Goal: Task Accomplishment & Management: Manage account settings

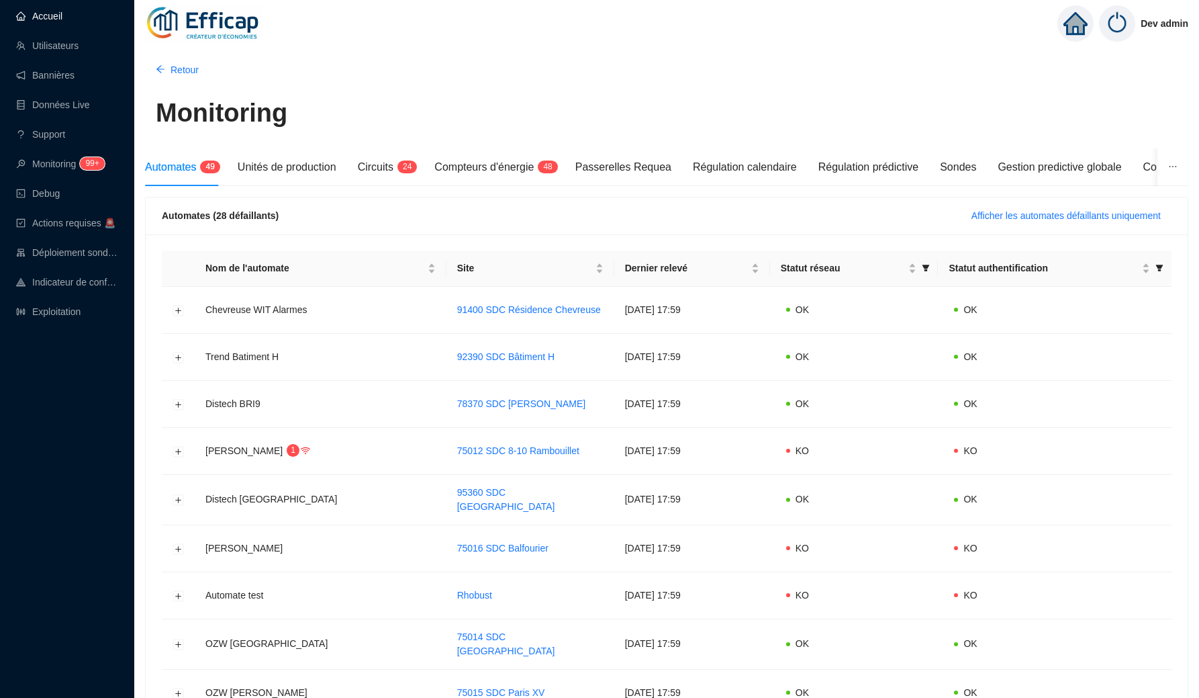
click at [62, 12] on link "Accueil" at bounding box center [39, 16] width 46 height 11
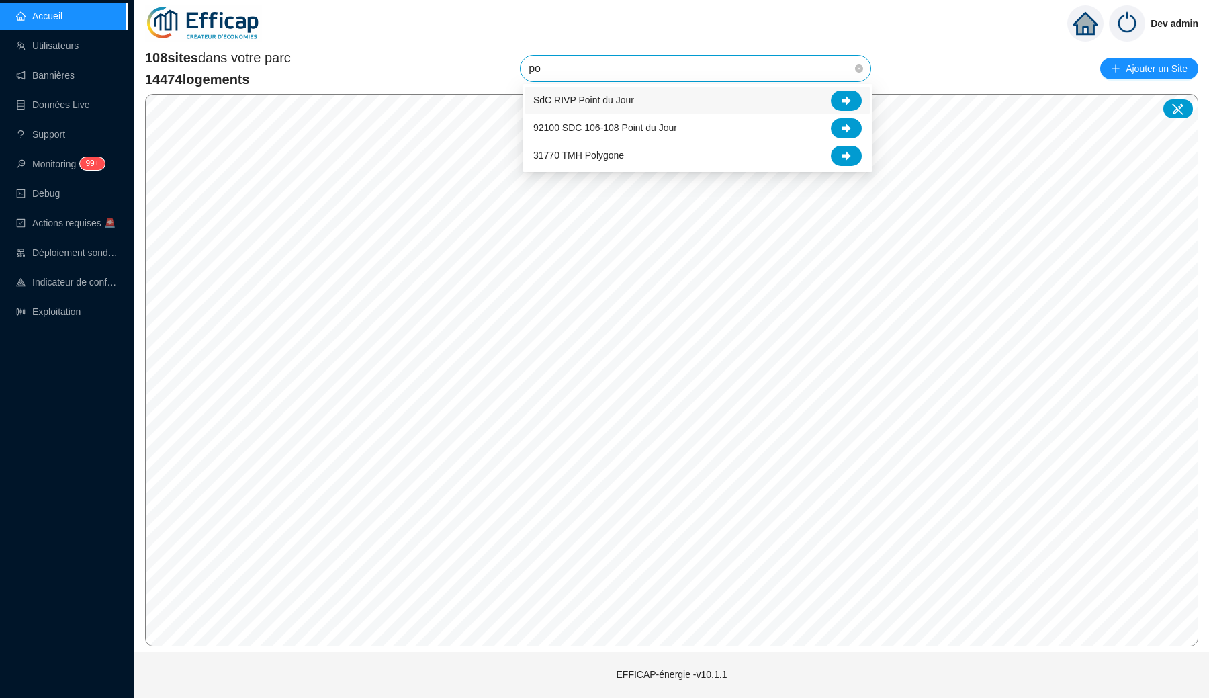
type input "poi"
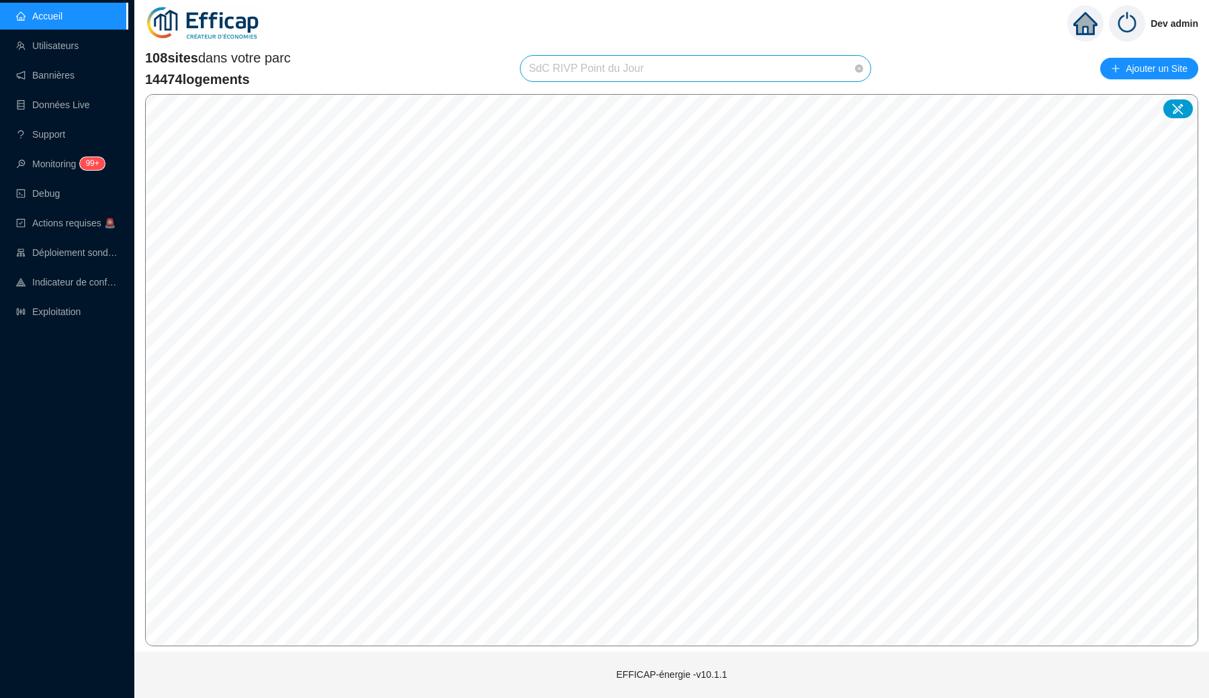
click at [659, 75] on span "SdC RIVP Point du Jour" at bounding box center [695, 69] width 334 height 26
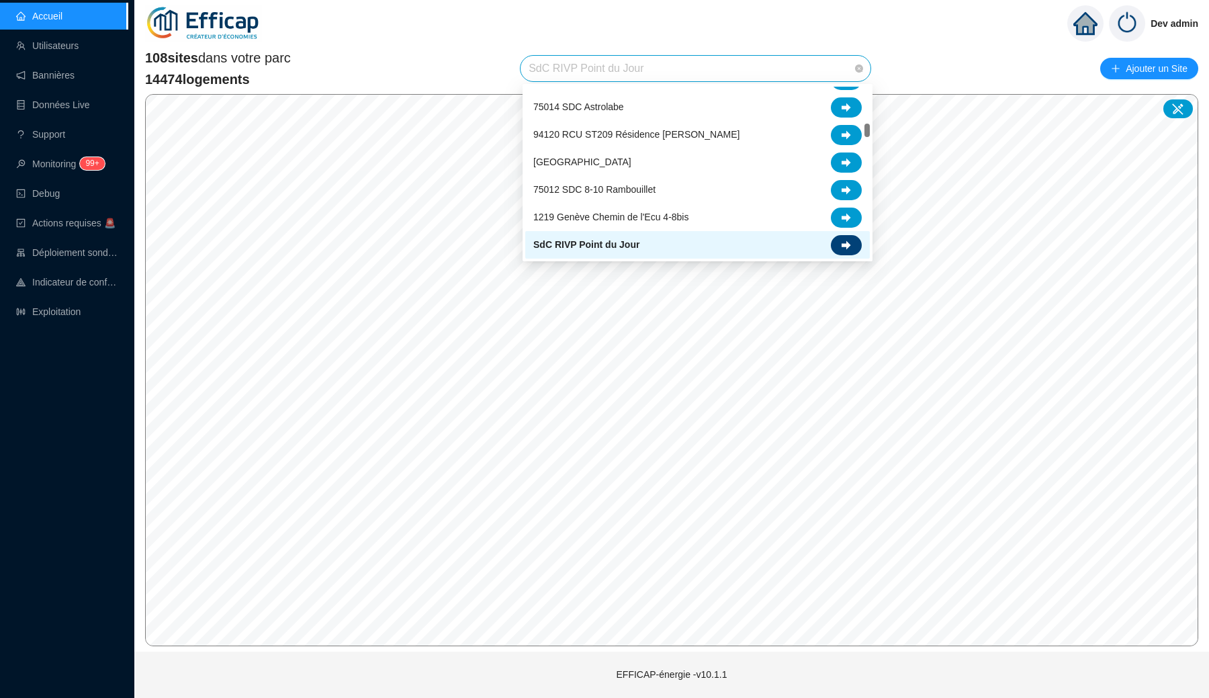
click at [855, 248] on div at bounding box center [846, 245] width 31 height 20
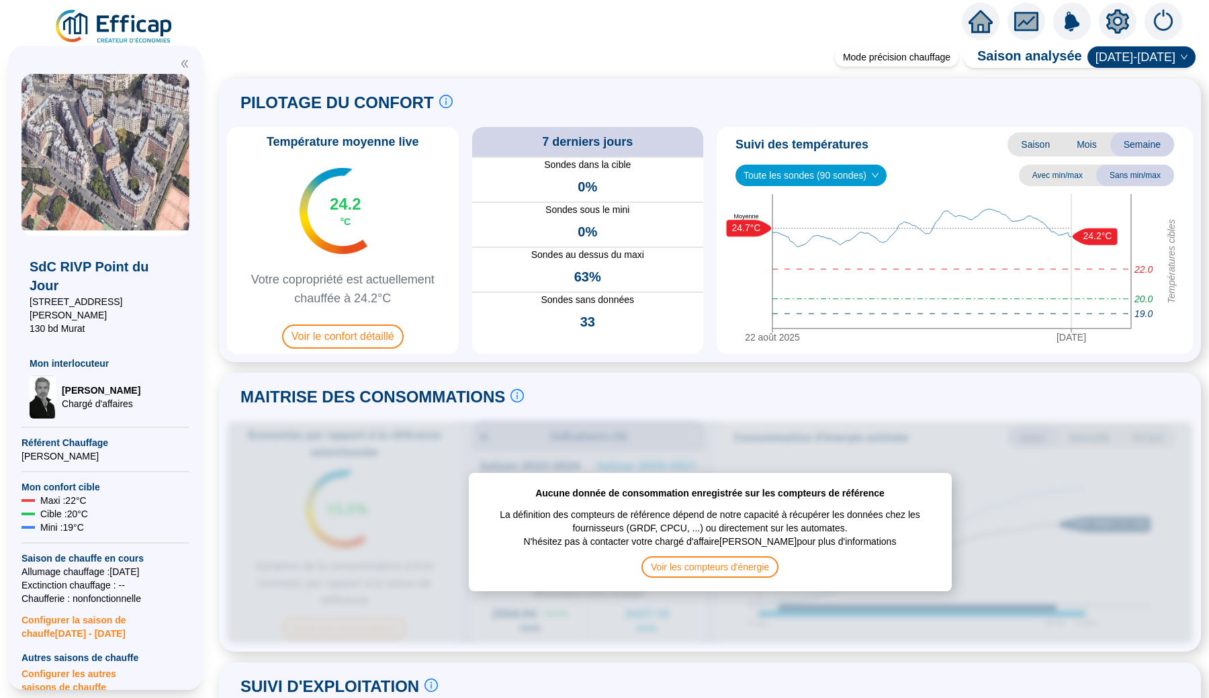
click at [1115, 19] on icon "setting" at bounding box center [1117, 21] width 9 height 9
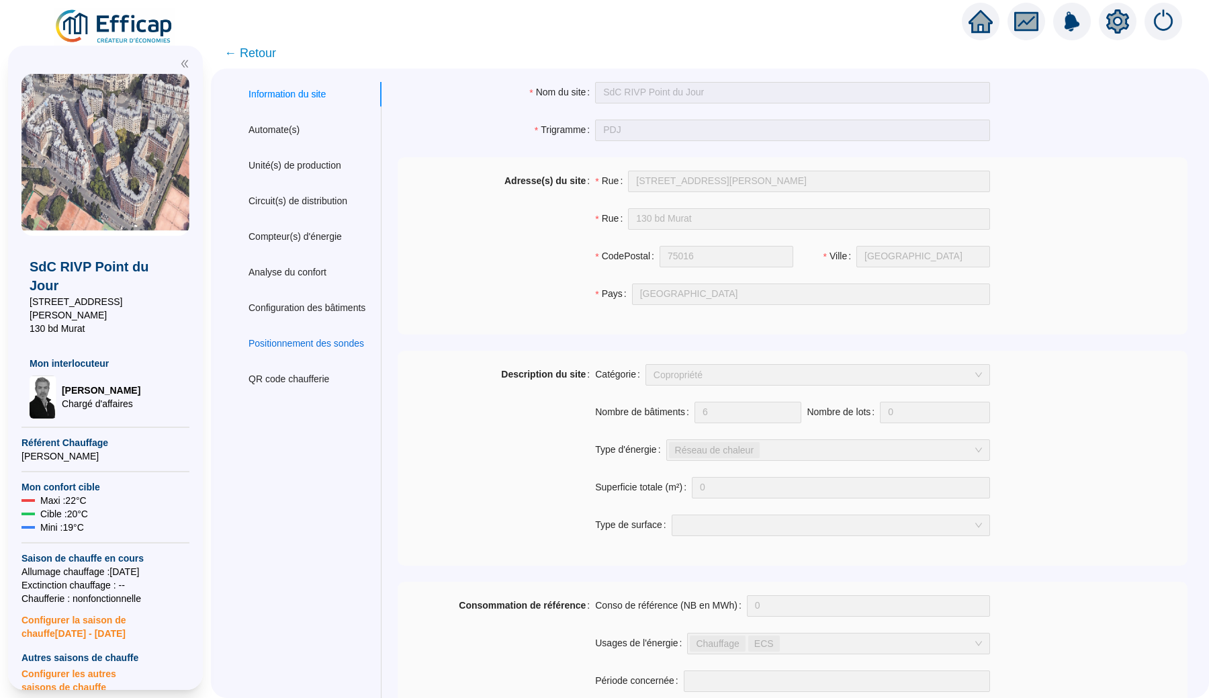
click at [321, 342] on div "Positionnement des sondes" at bounding box center [306, 343] width 116 height 14
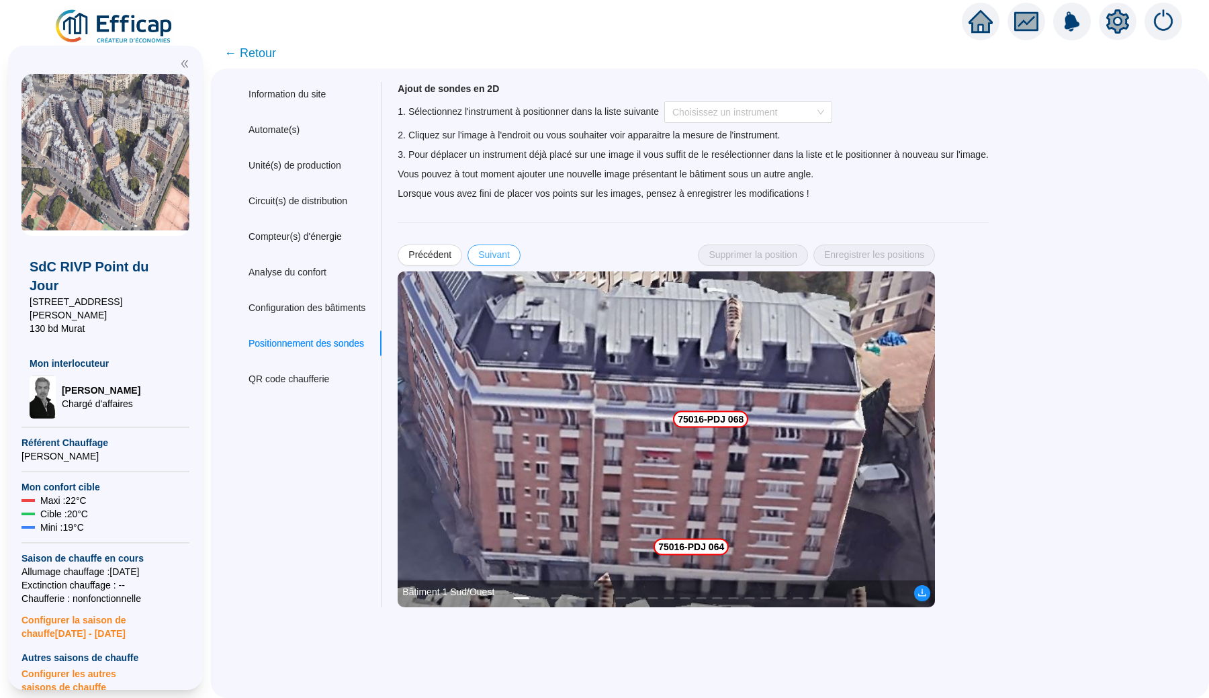
click at [510, 259] on span "Suivant" at bounding box center [494, 255] width 32 height 14
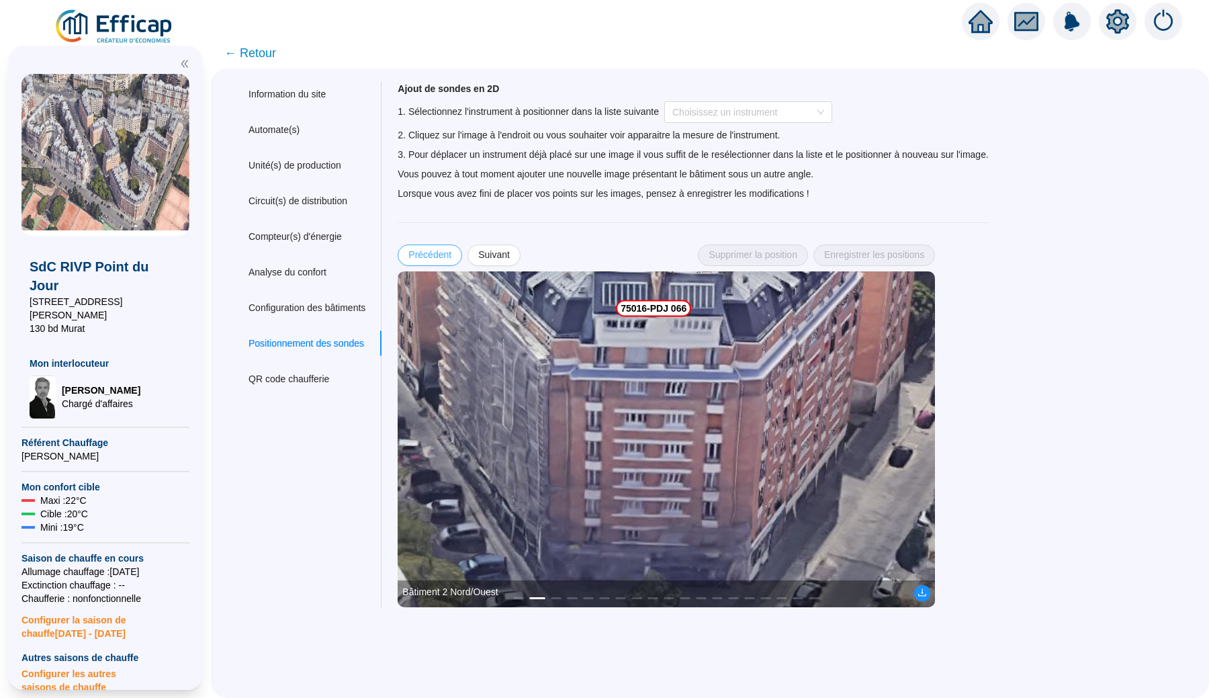
click at [445, 252] on span "Précédent" at bounding box center [429, 255] width 43 height 14
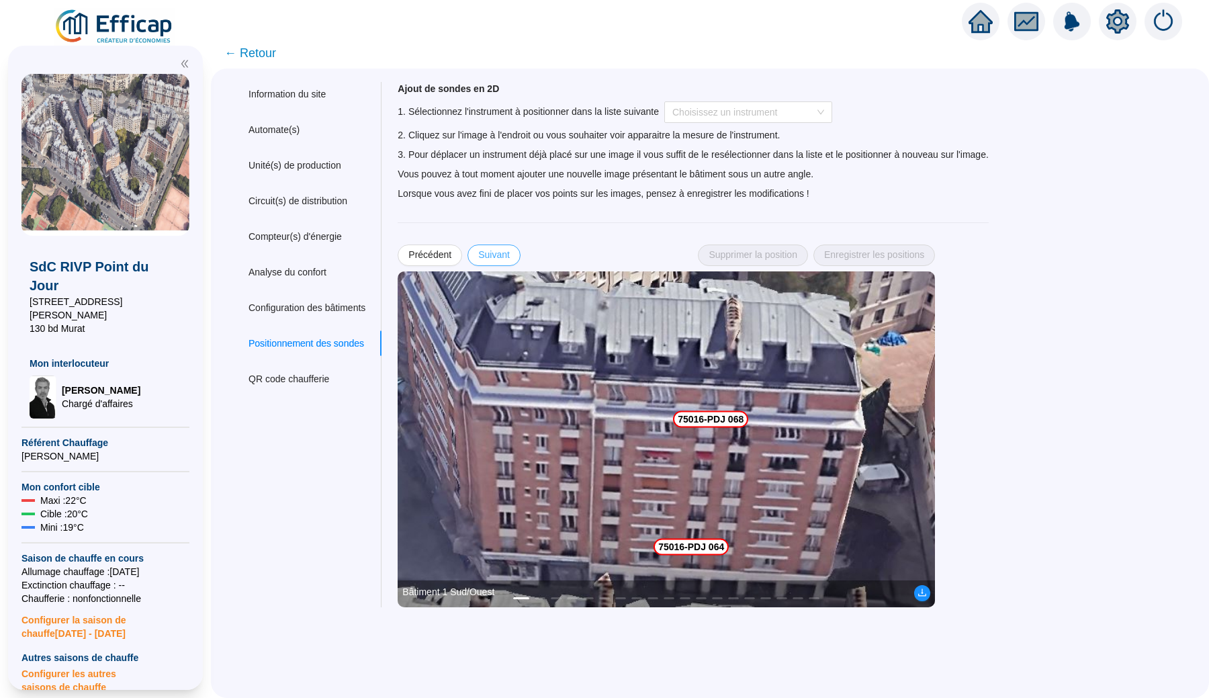
click at [510, 255] on span "Suivant" at bounding box center [494, 255] width 32 height 14
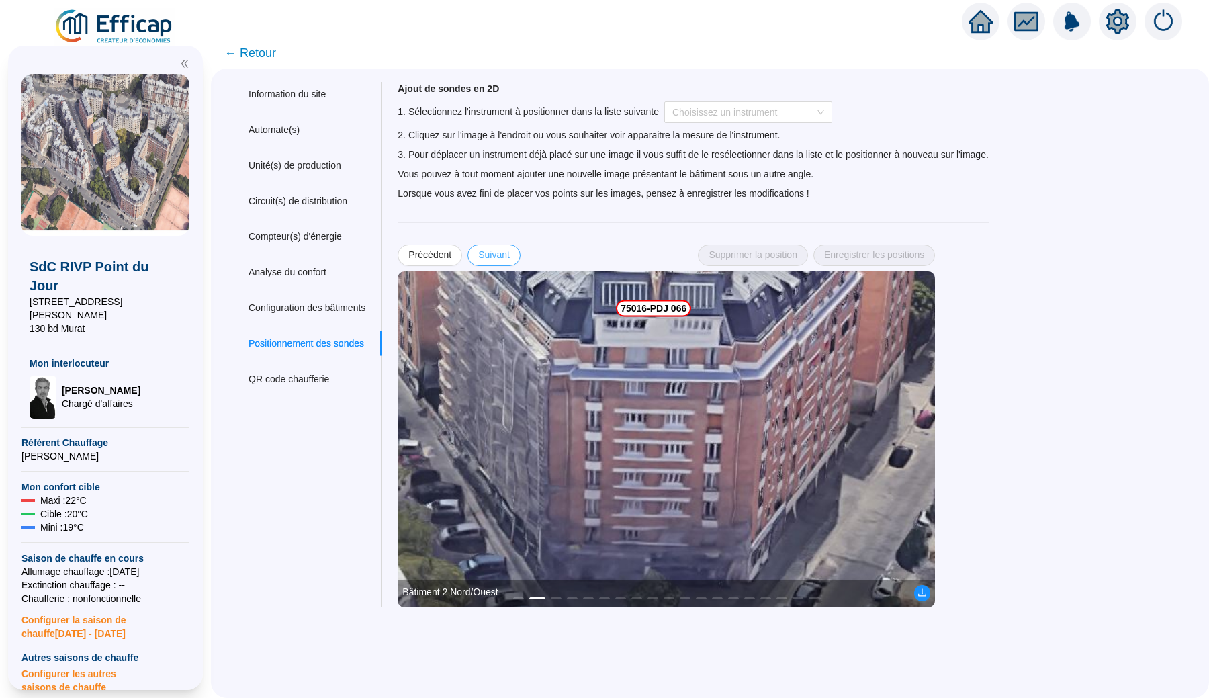
click at [510, 255] on span "Suivant" at bounding box center [494, 255] width 32 height 14
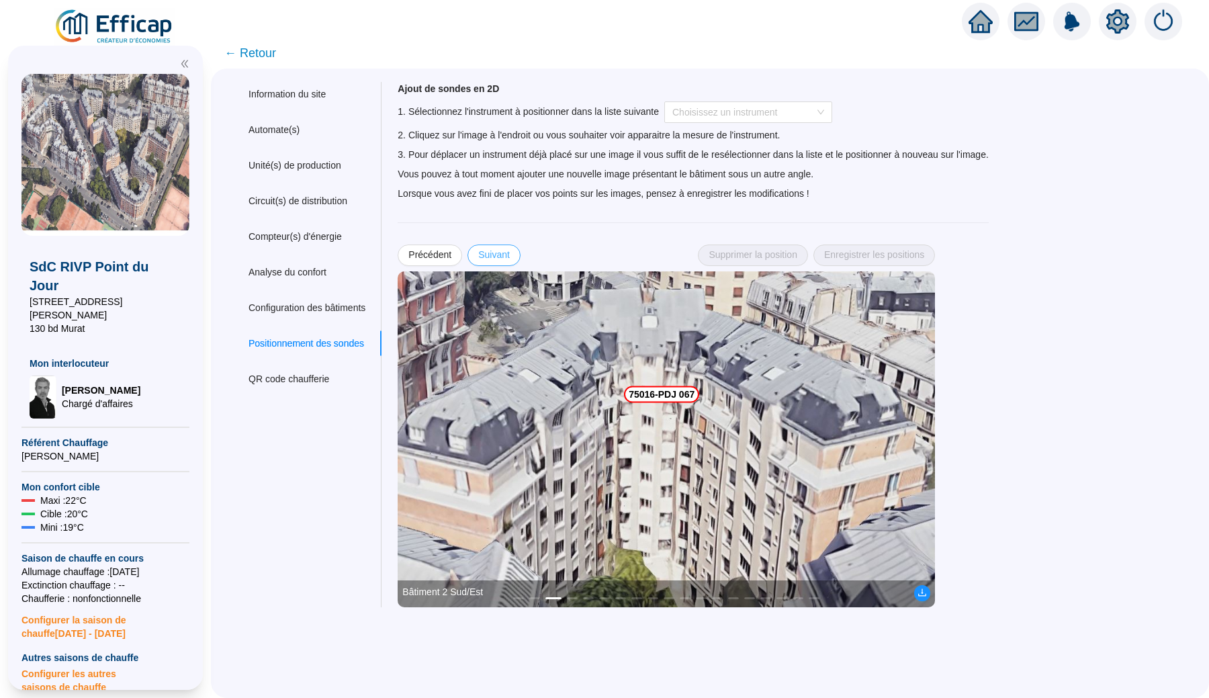
click at [510, 255] on span "Suivant" at bounding box center [494, 255] width 32 height 14
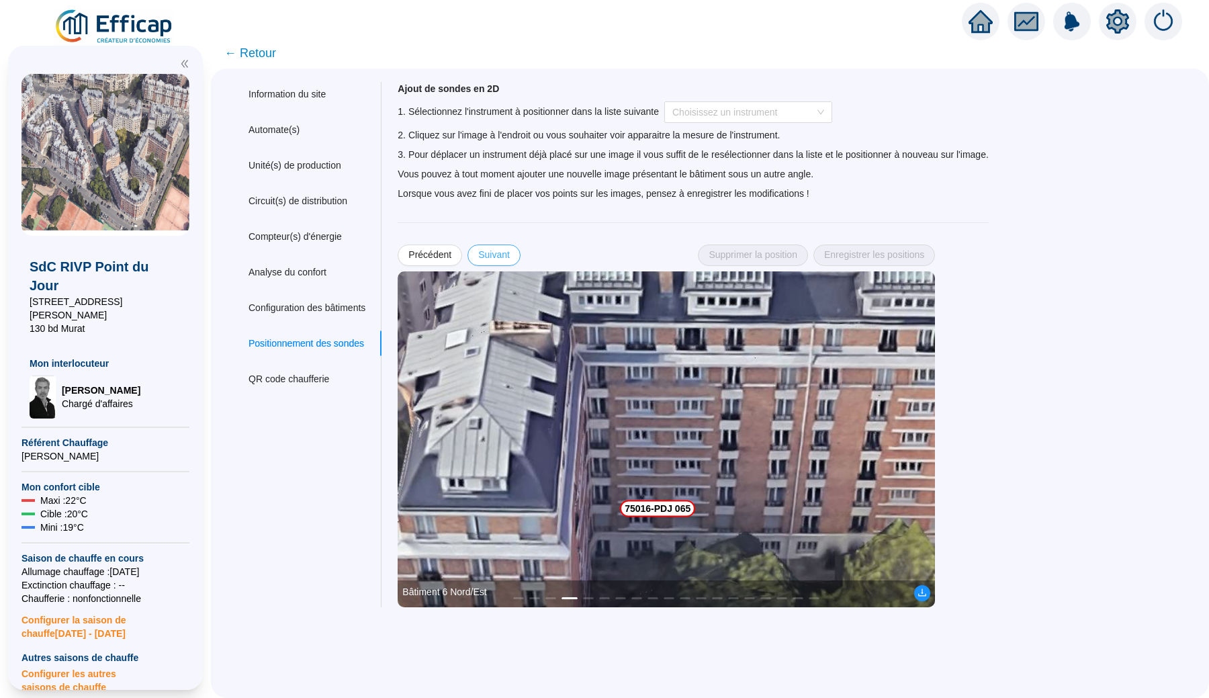
click at [510, 255] on span "Suivant" at bounding box center [494, 255] width 32 height 14
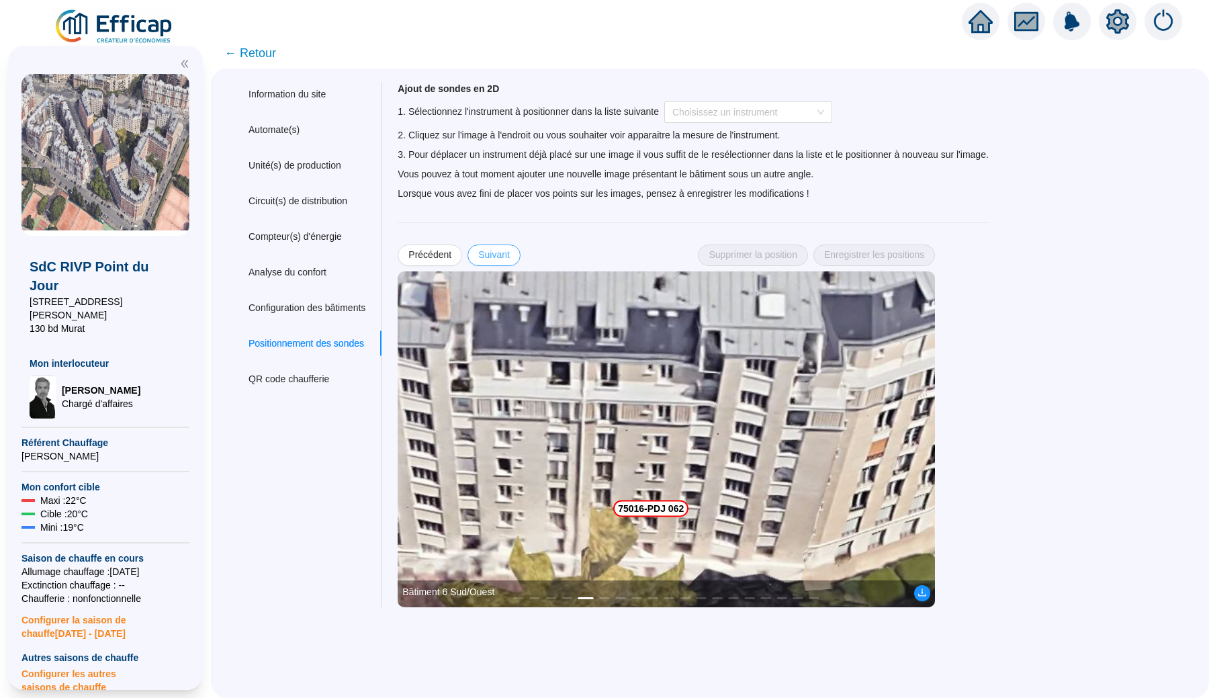
click at [510, 255] on span "Suivant" at bounding box center [494, 255] width 32 height 14
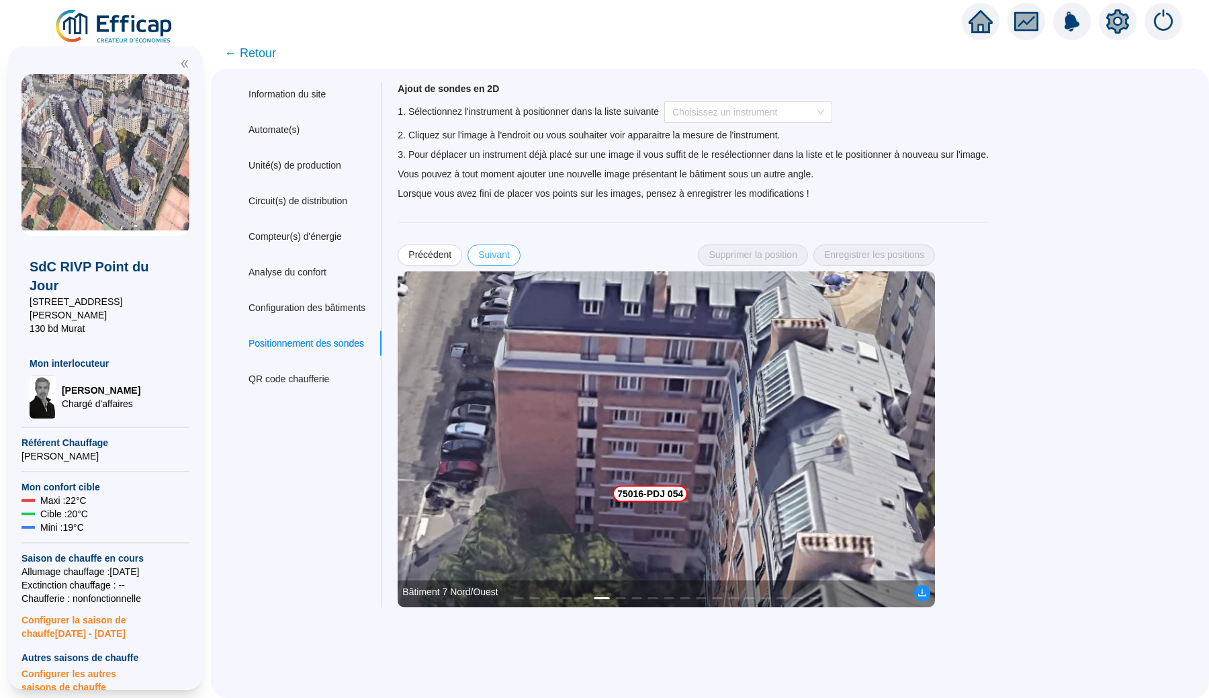
click at [510, 255] on span "Suivant" at bounding box center [494, 255] width 32 height 14
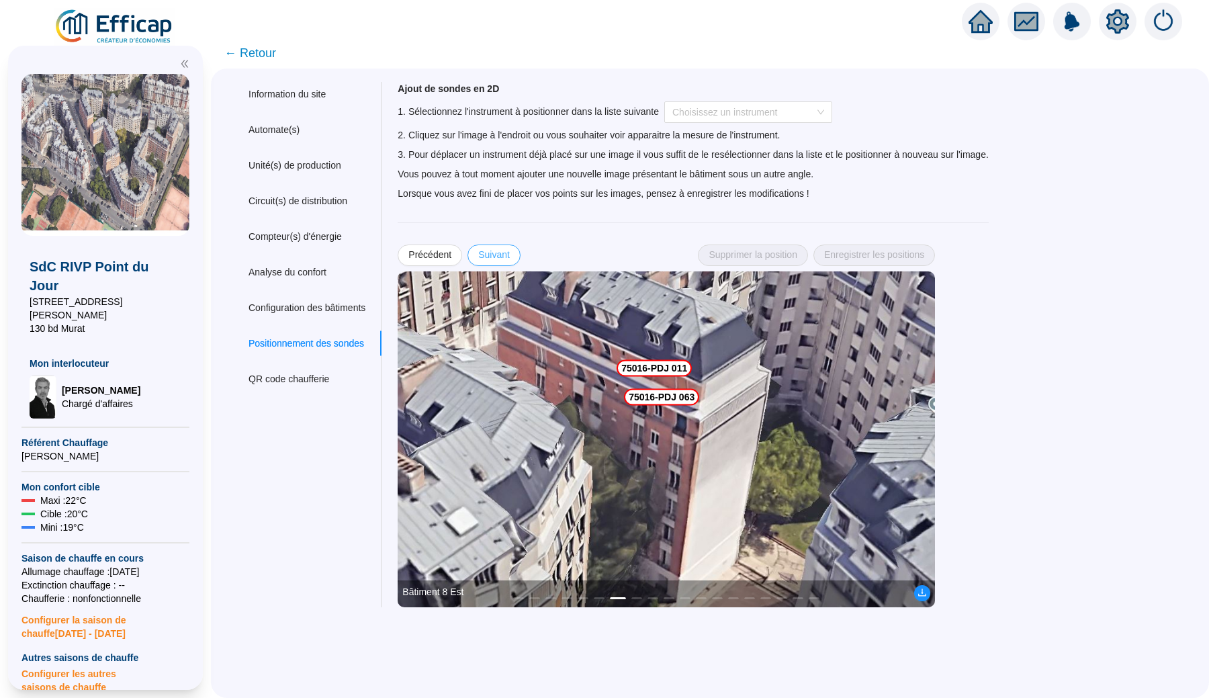
click at [510, 255] on span "Suivant" at bounding box center [494, 255] width 32 height 14
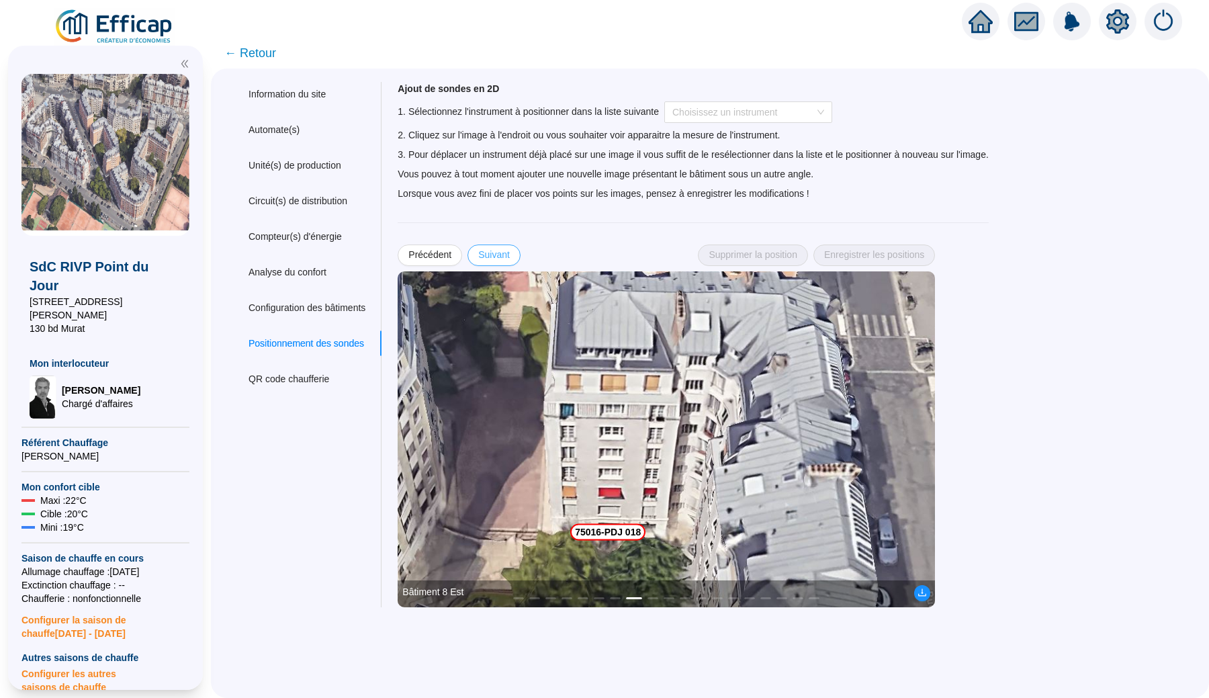
click at [510, 255] on span "Suivant" at bounding box center [494, 255] width 32 height 14
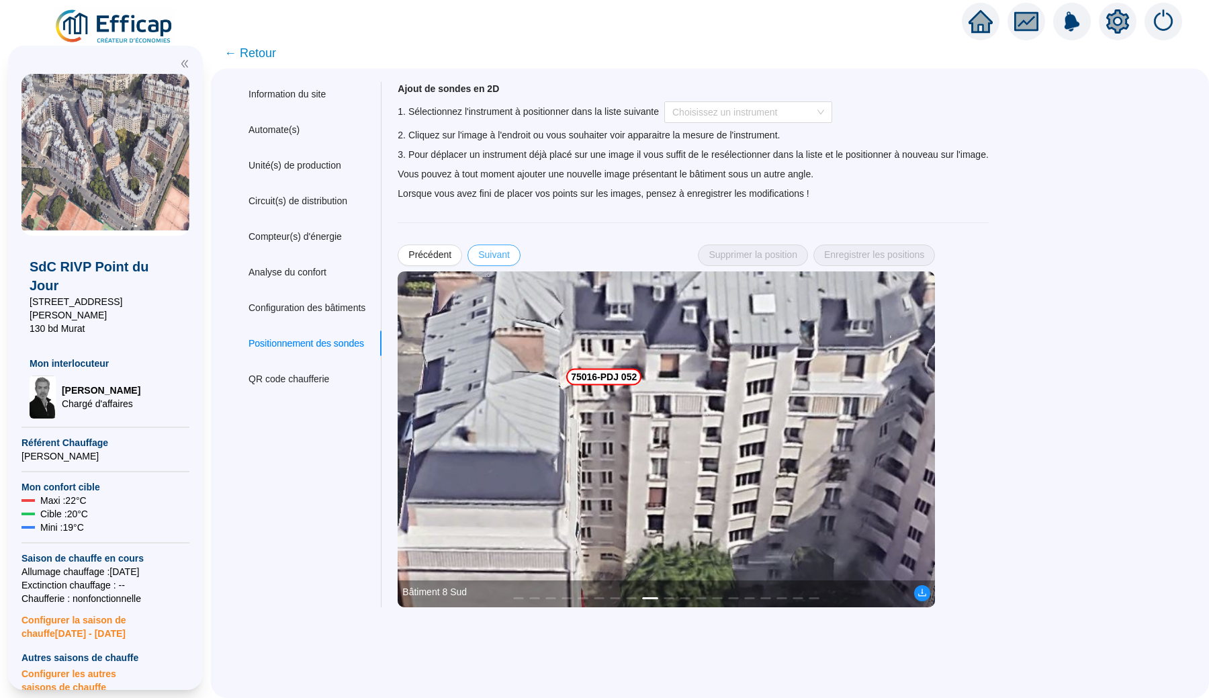
click at [510, 255] on span "Suivant" at bounding box center [494, 255] width 32 height 14
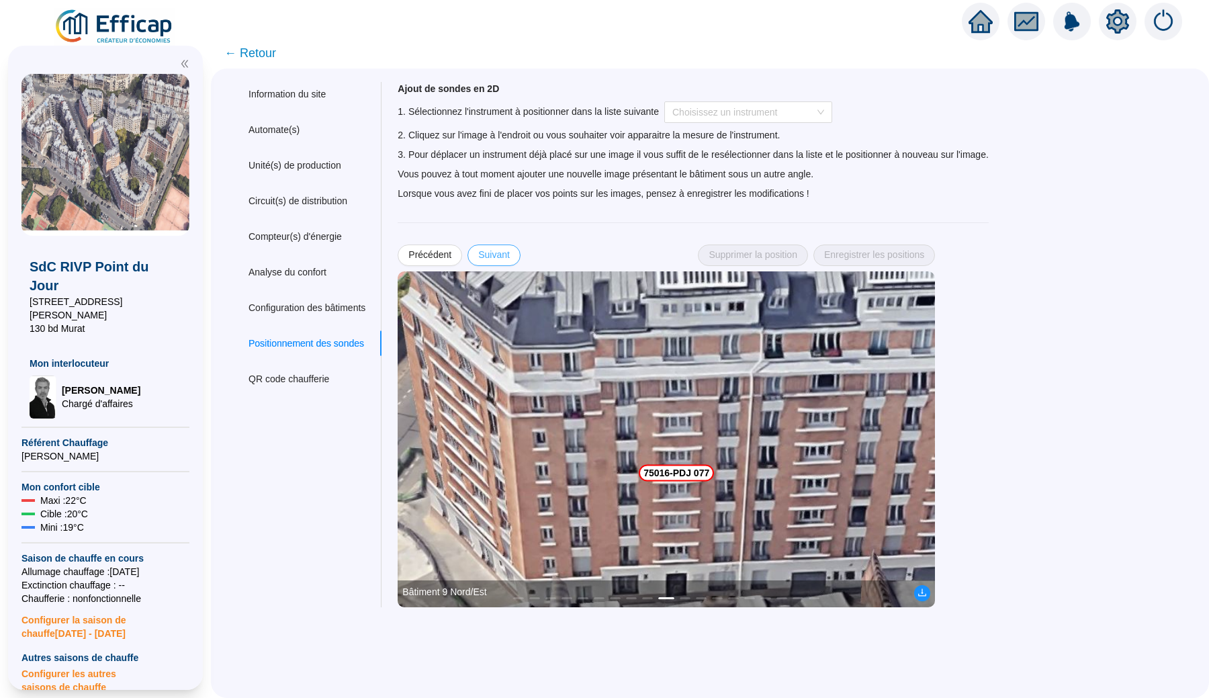
click at [510, 255] on span "Suivant" at bounding box center [494, 255] width 32 height 14
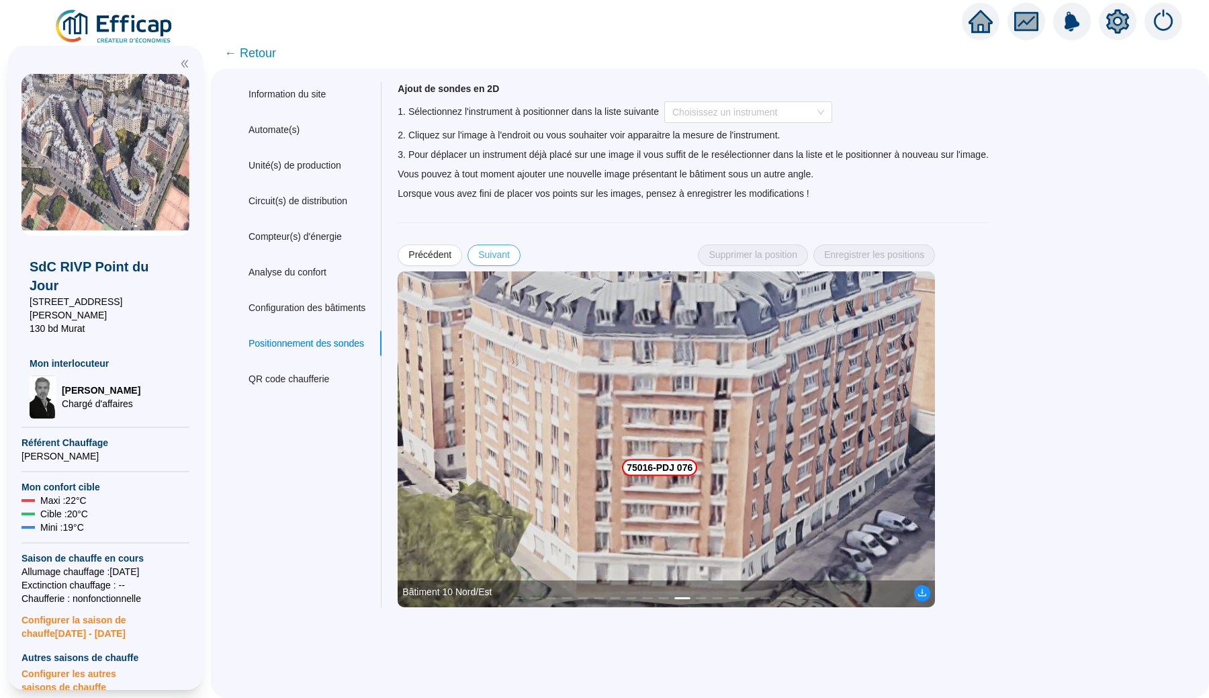
click at [510, 255] on span "Suivant" at bounding box center [494, 255] width 32 height 14
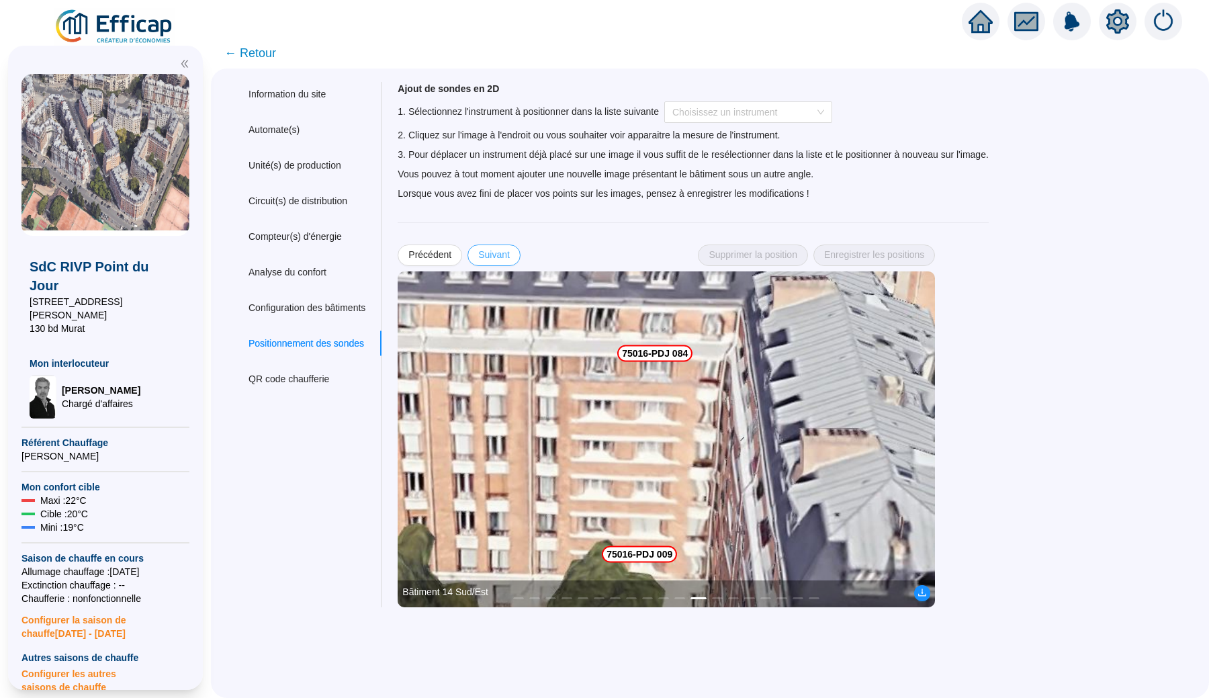
click at [510, 255] on span "Suivant" at bounding box center [494, 255] width 32 height 14
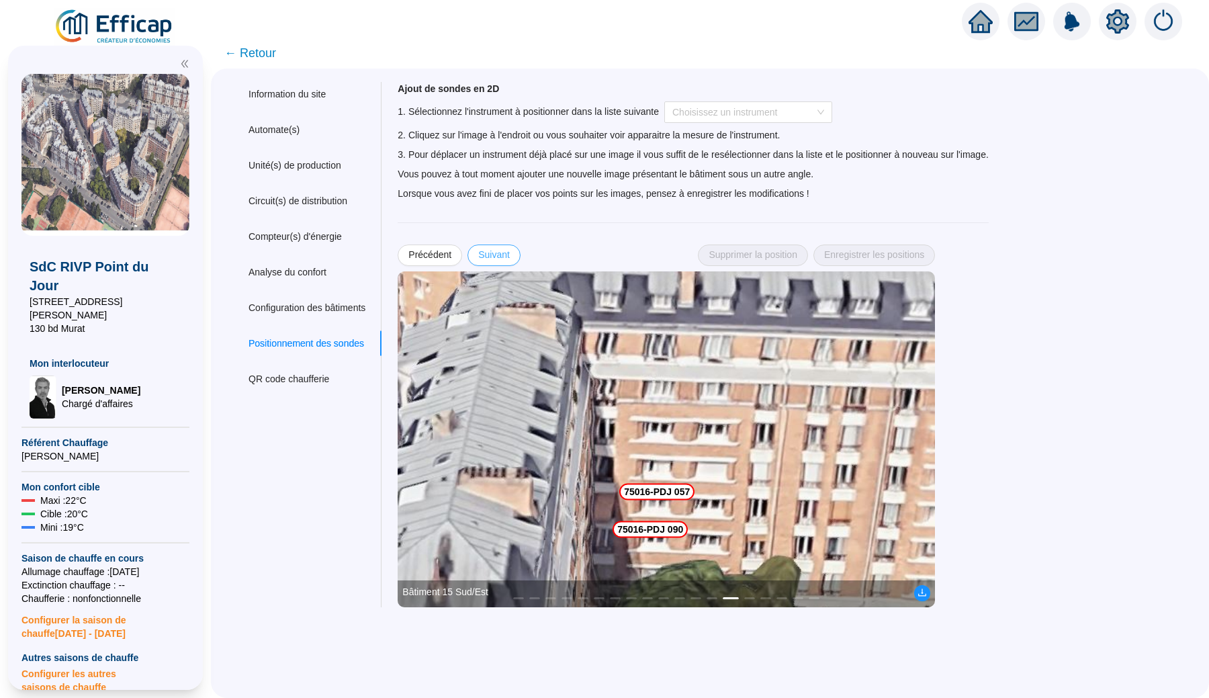
click at [510, 255] on span "Suivant" at bounding box center [494, 255] width 32 height 14
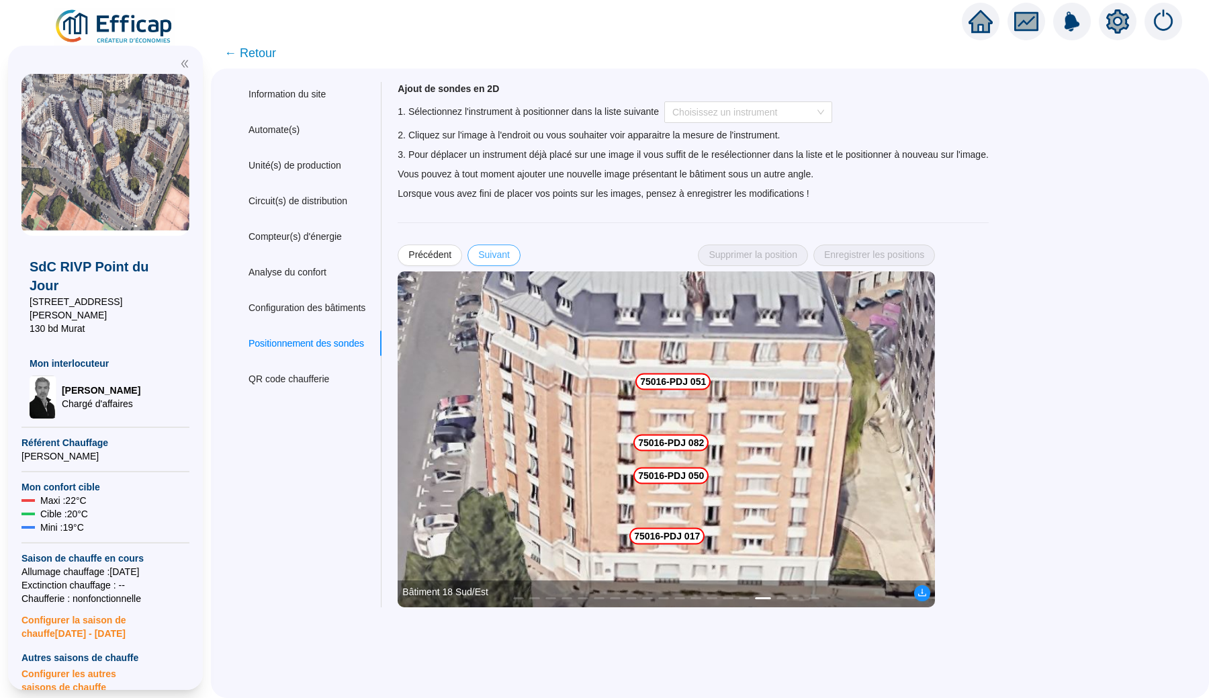
click at [510, 255] on span "Suivant" at bounding box center [494, 255] width 32 height 14
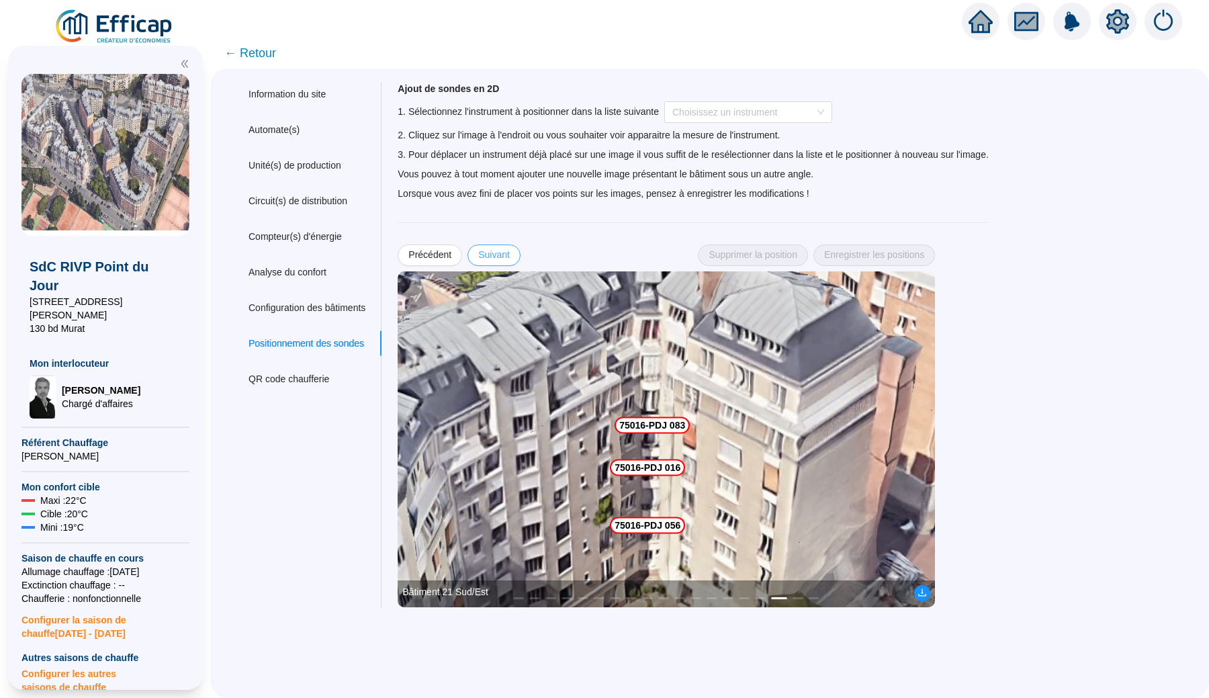
click at [510, 255] on span "Suivant" at bounding box center [494, 255] width 32 height 14
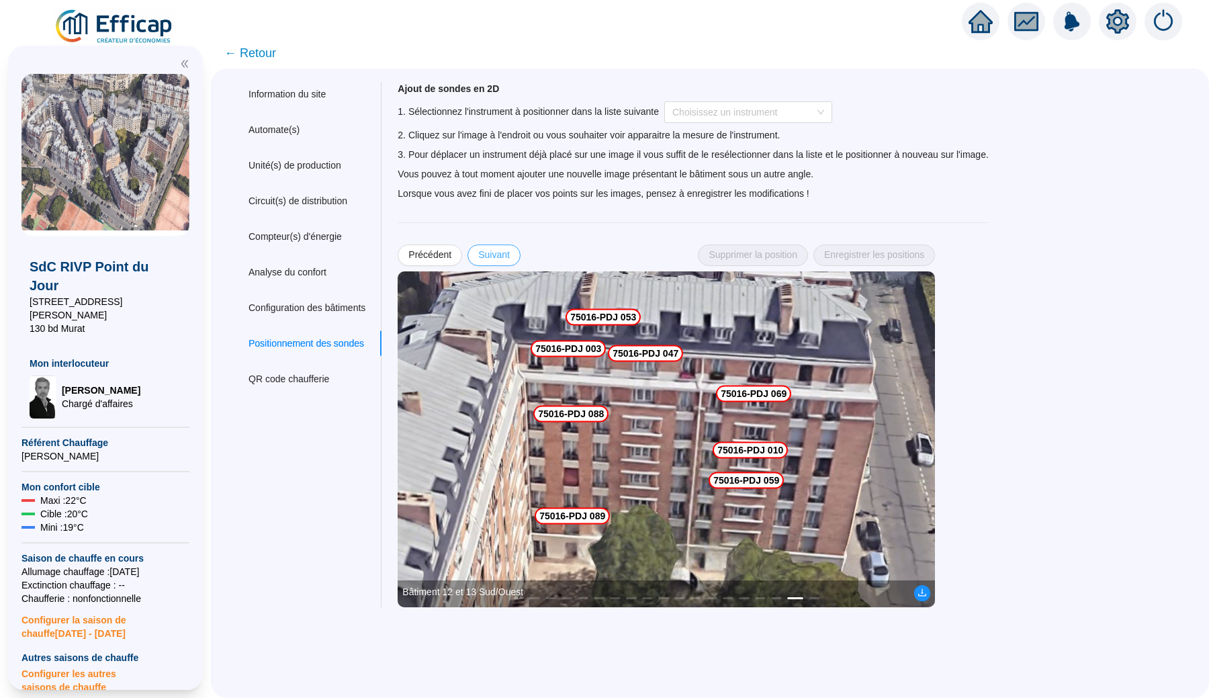
click at [510, 255] on span "Suivant" at bounding box center [494, 255] width 32 height 14
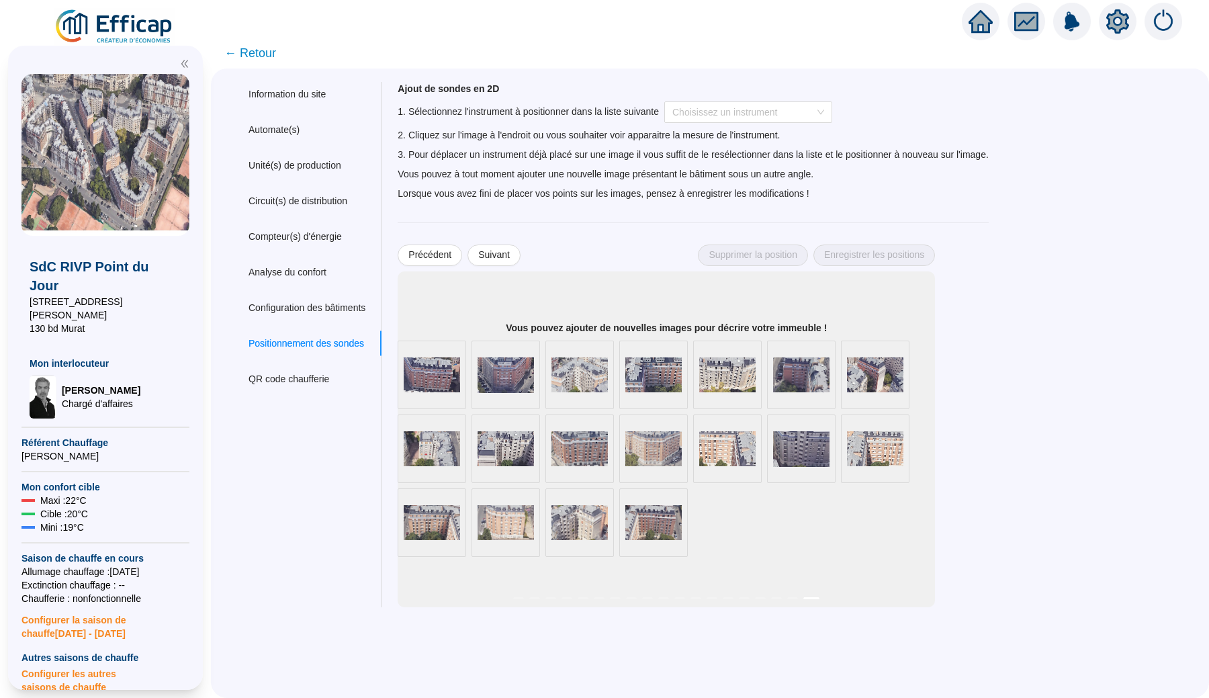
click at [723, 525] on div "Bâtiment 1 Sud/Ouest Bâtiment 2 Nord/Ouest Bâtiment 2 Sud/Est Bâtiment 6 Nord/E…" at bounding box center [666, 448] width 537 height 216
click at [528, 325] on strong "Vous pouvez ajouter de nouvelles images pour décrire votre immeuble !" at bounding box center [666, 327] width 321 height 11
drag, startPoint x: 528, startPoint y: 325, endPoint x: 688, endPoint y: 324, distance: 159.2
click at [688, 324] on strong "Vous pouvez ajouter de nouvelles images pour décrire votre immeuble !" at bounding box center [666, 327] width 321 height 11
copy strong "Vous pouvez ajouter de nouvelles images"
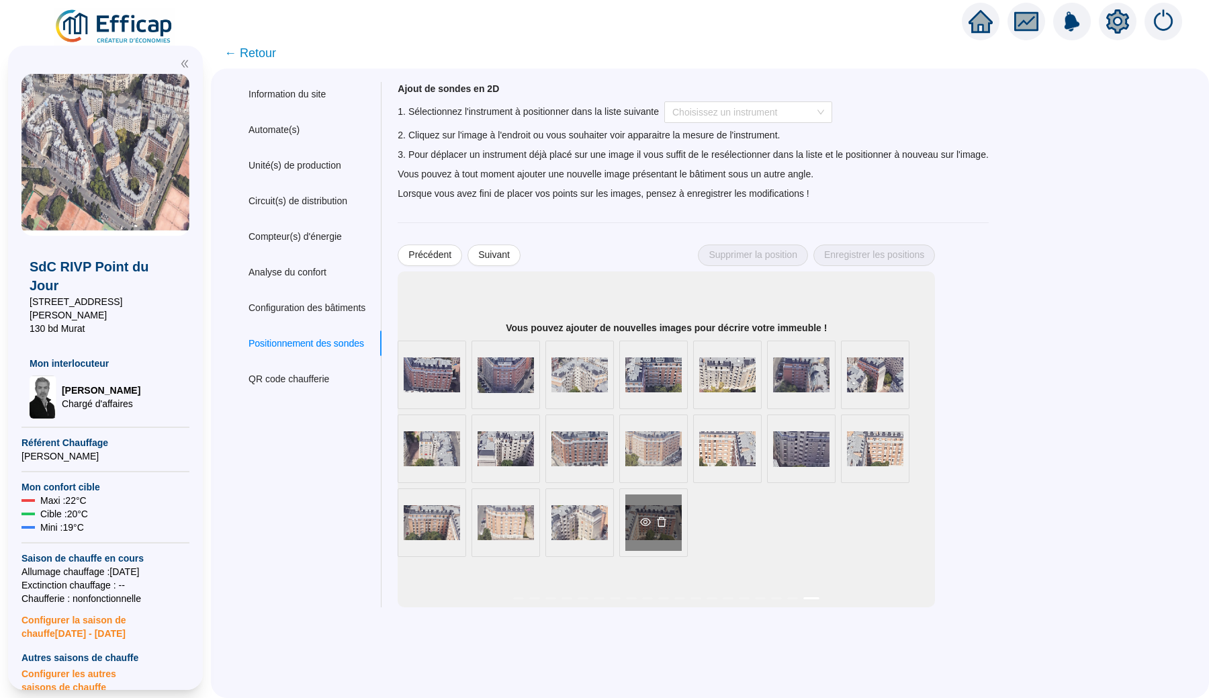
click at [688, 531] on div "Bâtiment 12 et 13 Sud/Ouest" at bounding box center [653, 522] width 68 height 68
click at [651, 522] on icon "eye" at bounding box center [645, 521] width 11 height 11
click at [651, 448] on icon "eye" at bounding box center [645, 448] width 11 height 11
click at [148, 44] on div "SdC RIVP Point du Jour 18 rue du Général Malleterre 130 bd Murat Mon interlocut…" at bounding box center [105, 368] width 211 height 660
click at [148, 32] on img at bounding box center [115, 27] width 122 height 38
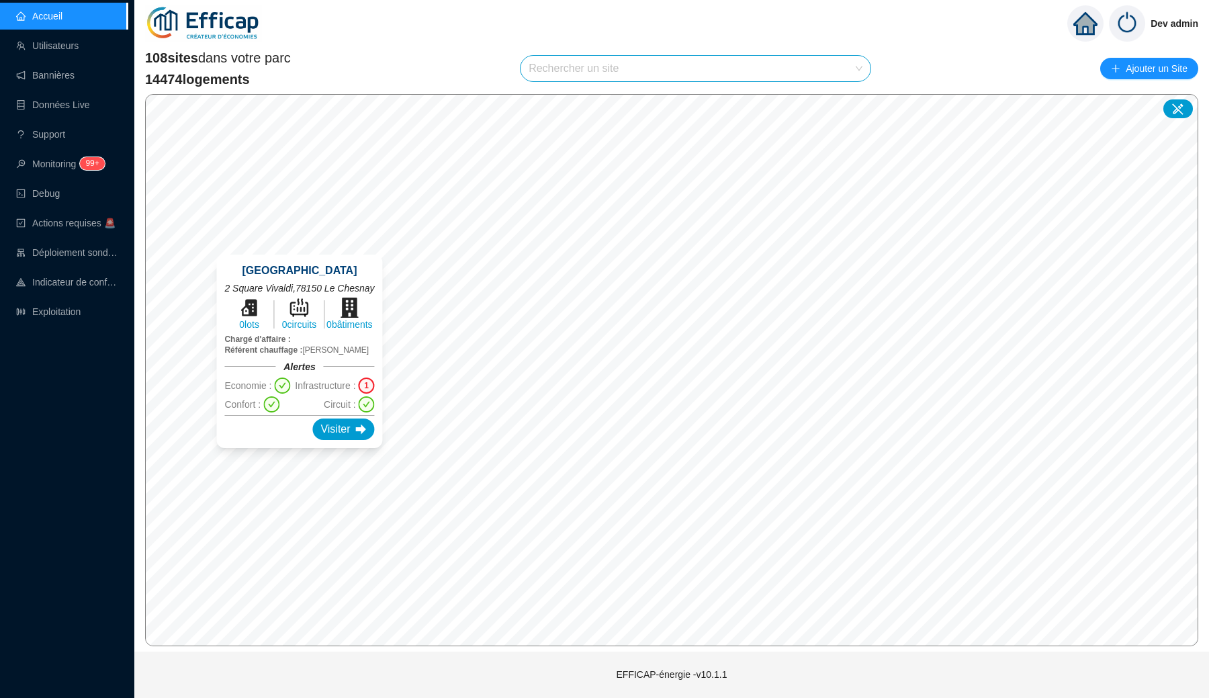
click at [375, 386] on div "1" at bounding box center [367, 385] width 16 height 16
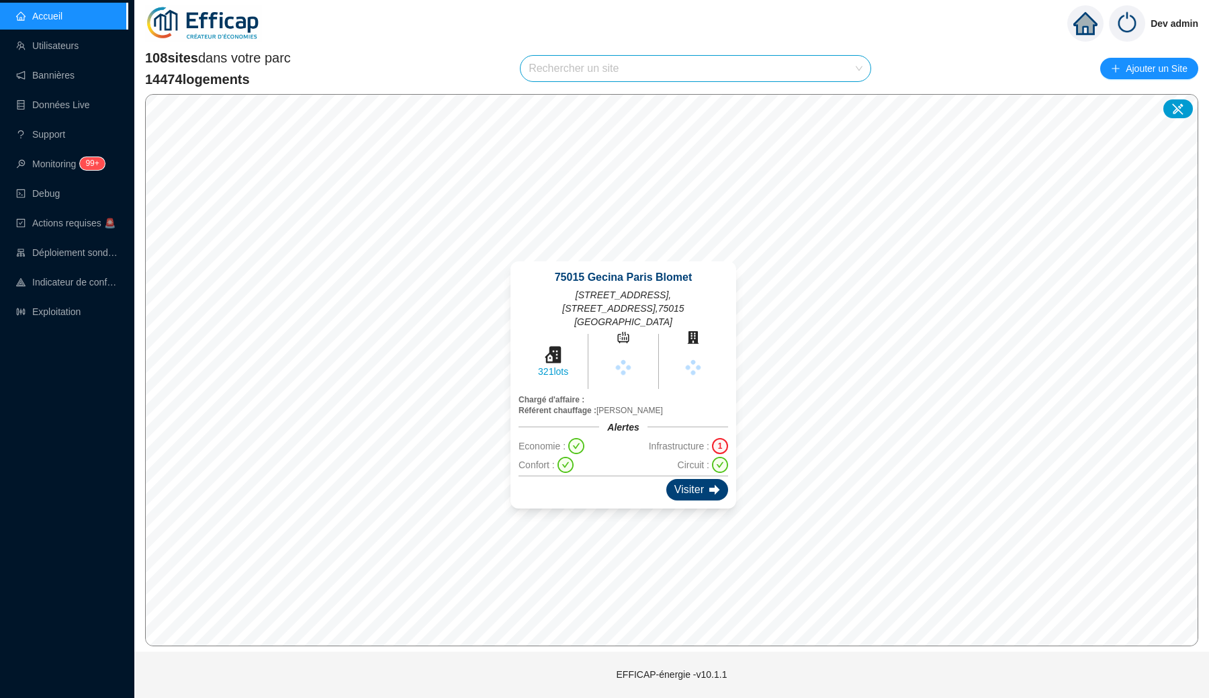
click at [702, 483] on div "Visiter" at bounding box center [697, 489] width 62 height 21
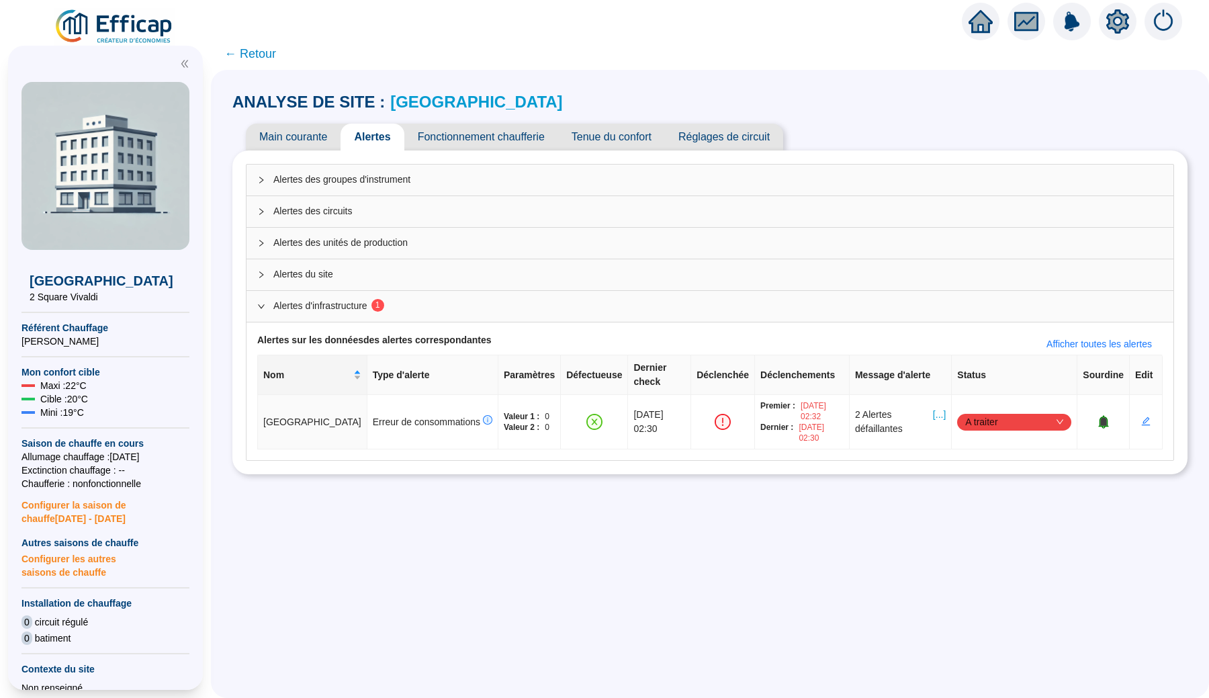
click at [265, 305] on icon "expanded" at bounding box center [261, 306] width 7 height 4
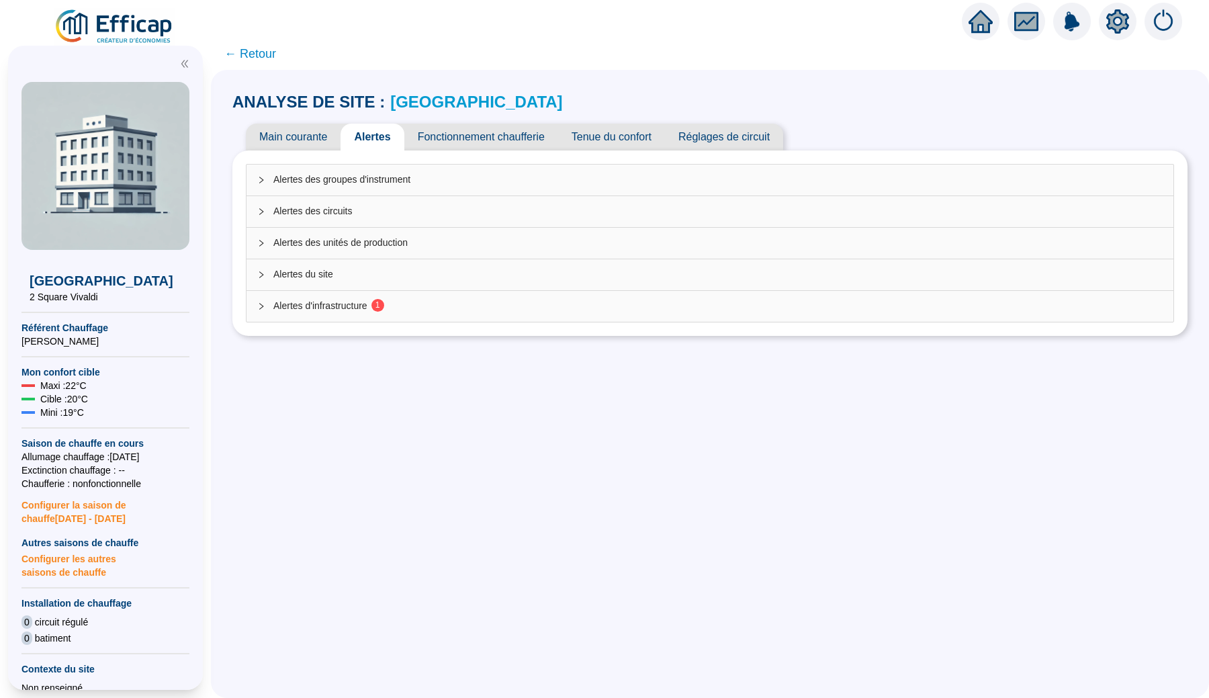
click at [265, 305] on icon "collapsed" at bounding box center [261, 306] width 8 height 8
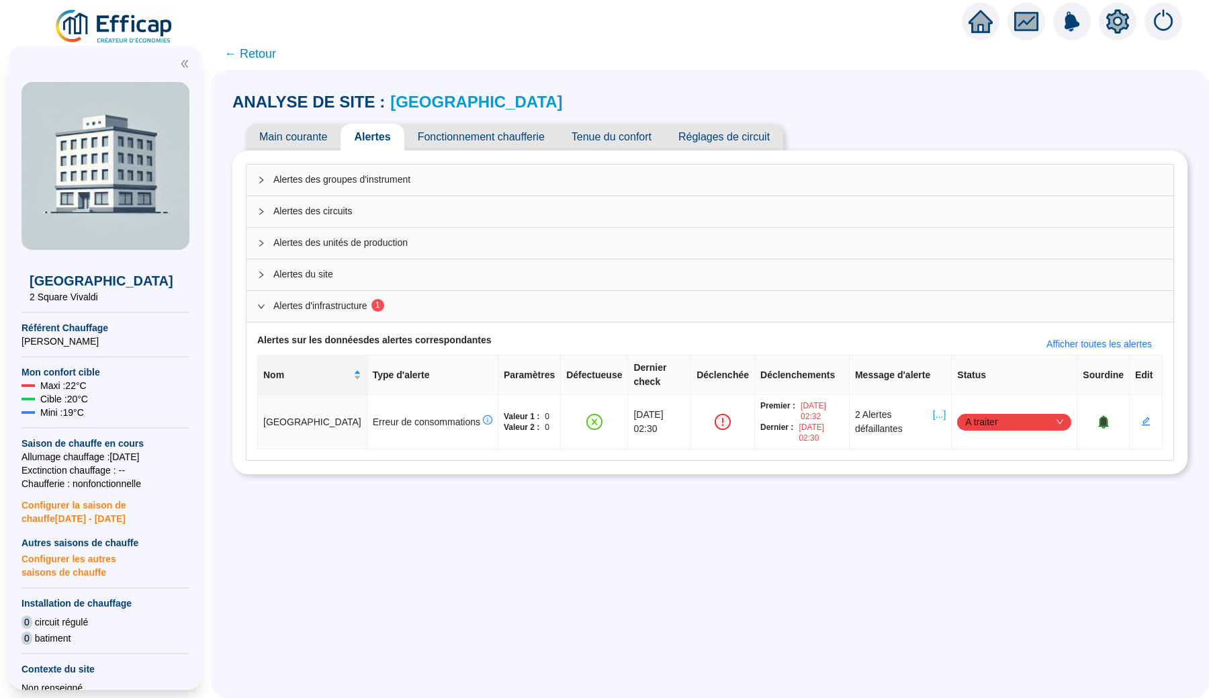
click at [265, 305] on icon "expanded" at bounding box center [261, 306] width 8 height 8
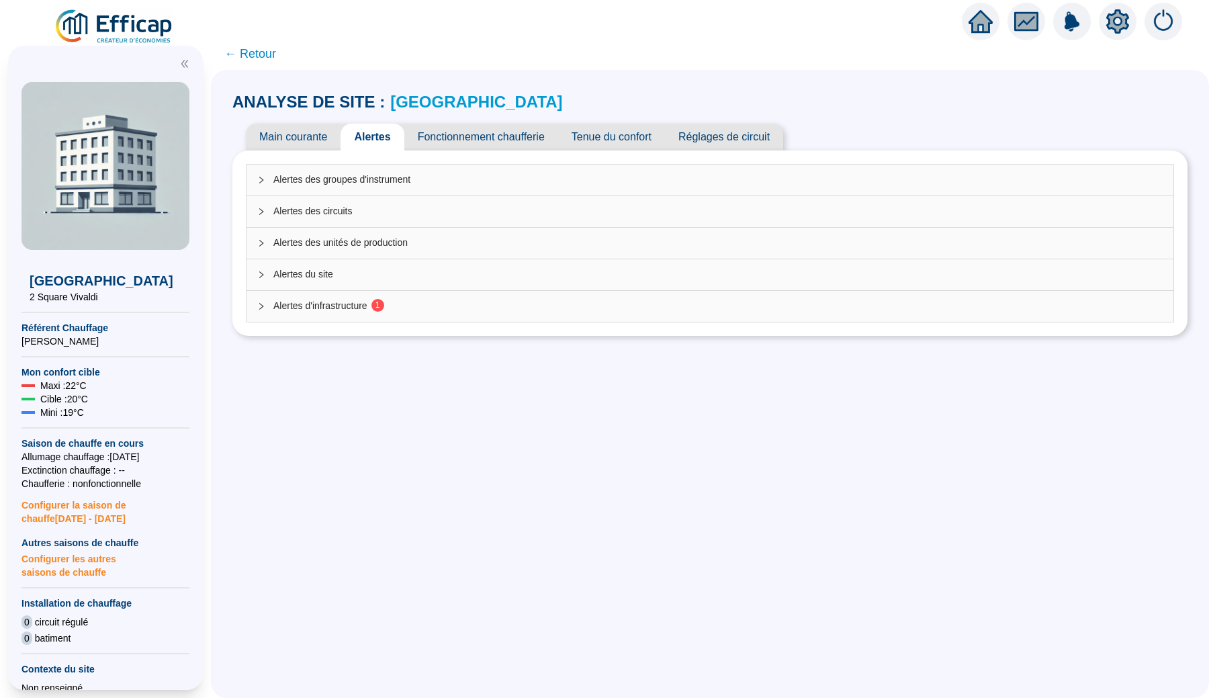
click at [265, 305] on icon "collapsed" at bounding box center [261, 306] width 8 height 8
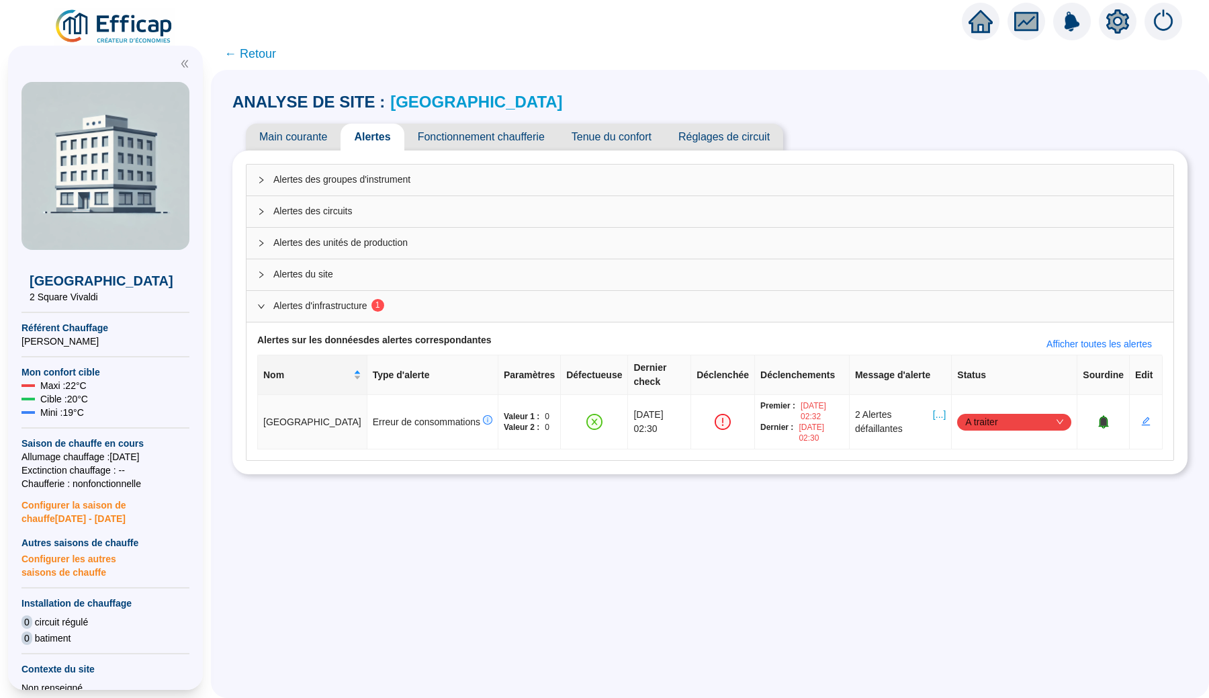
click at [265, 305] on icon "expanded" at bounding box center [261, 306] width 8 height 8
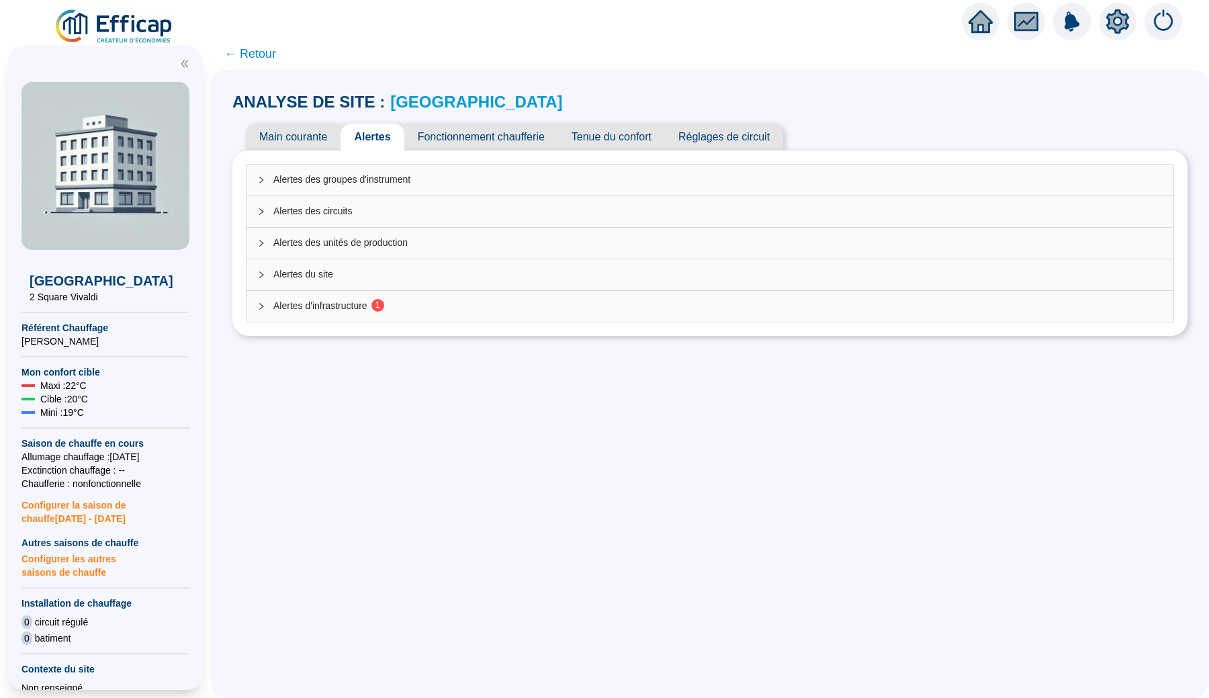
click at [265, 305] on icon "collapsed" at bounding box center [261, 306] width 8 height 8
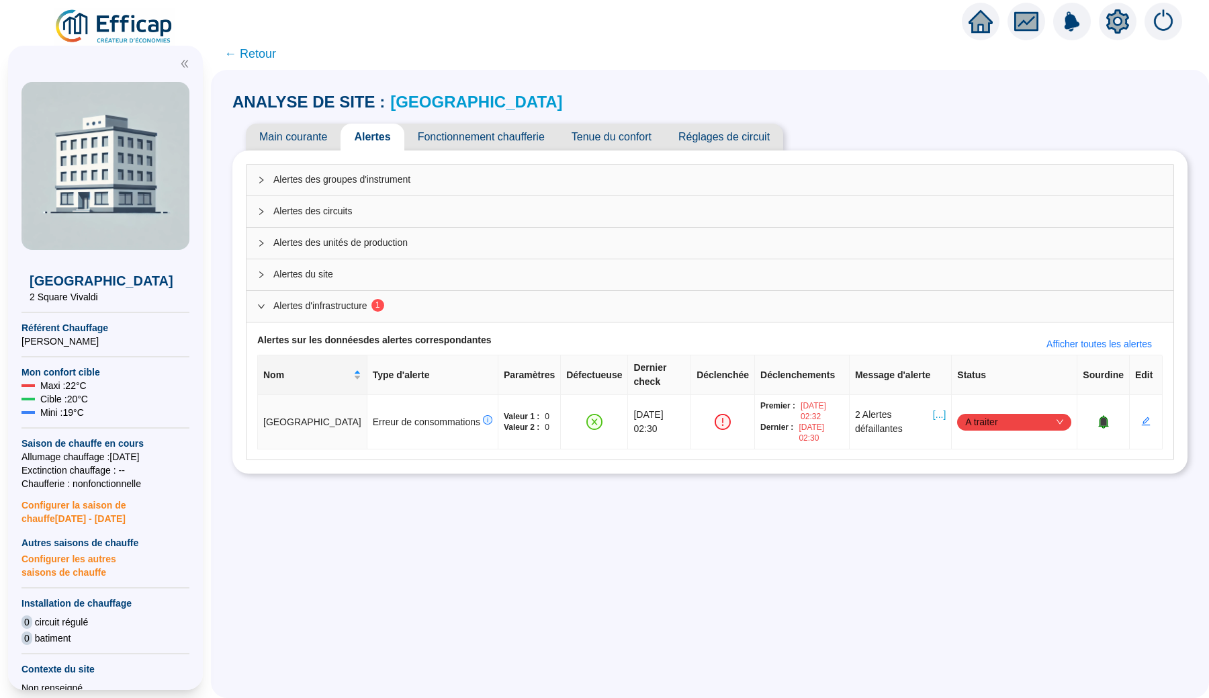
click at [265, 305] on icon "expanded" at bounding box center [261, 306] width 8 height 8
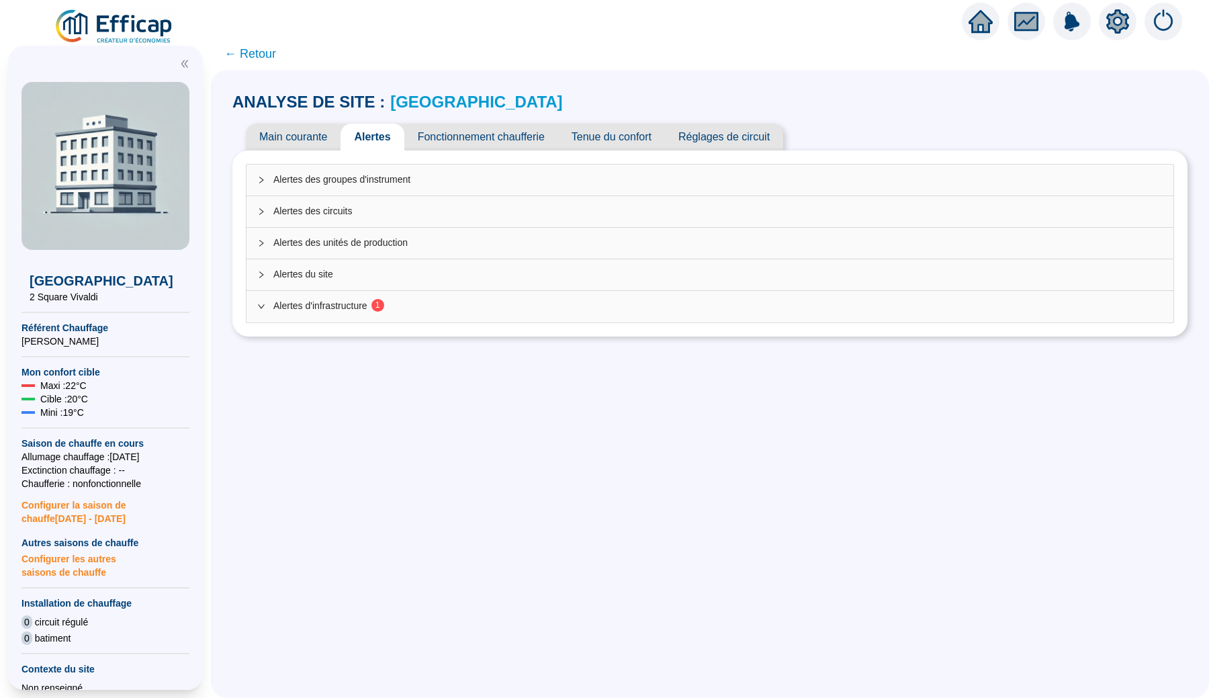
click at [265, 305] on icon "expanded" at bounding box center [261, 306] width 8 height 8
click at [265, 305] on icon "collapsed" at bounding box center [261, 306] width 8 height 8
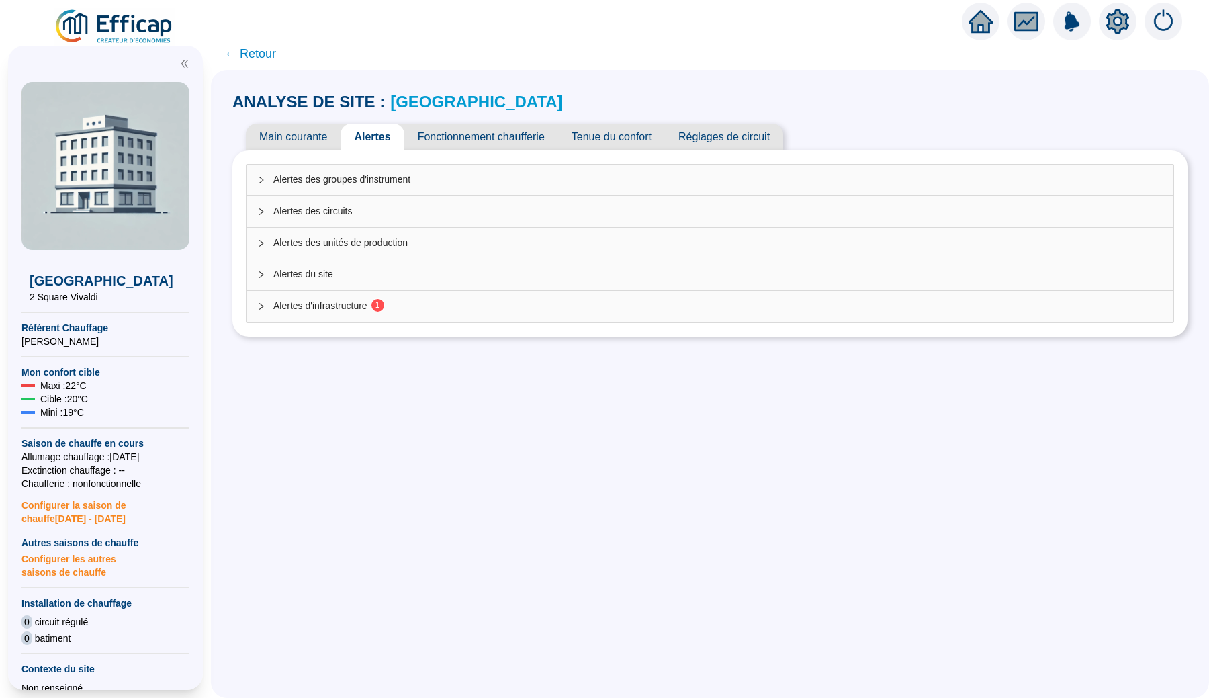
click at [265, 305] on icon "collapsed" at bounding box center [261, 306] width 8 height 8
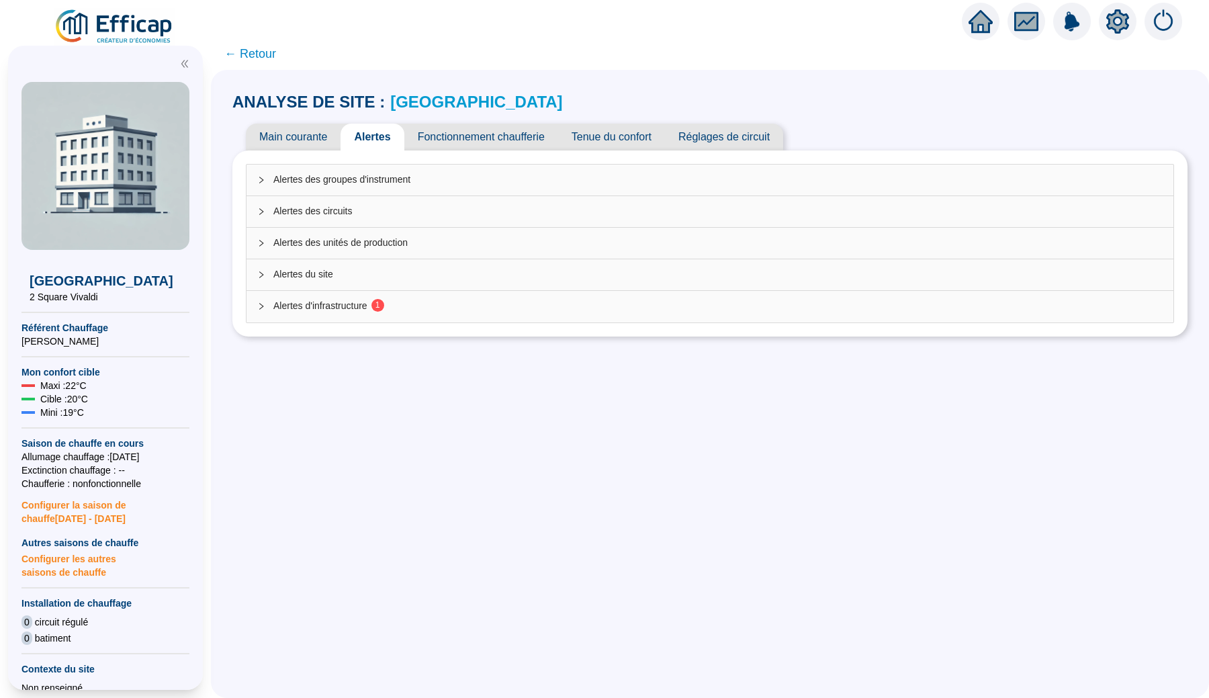
click at [265, 305] on icon "collapsed" at bounding box center [261, 306] width 8 height 8
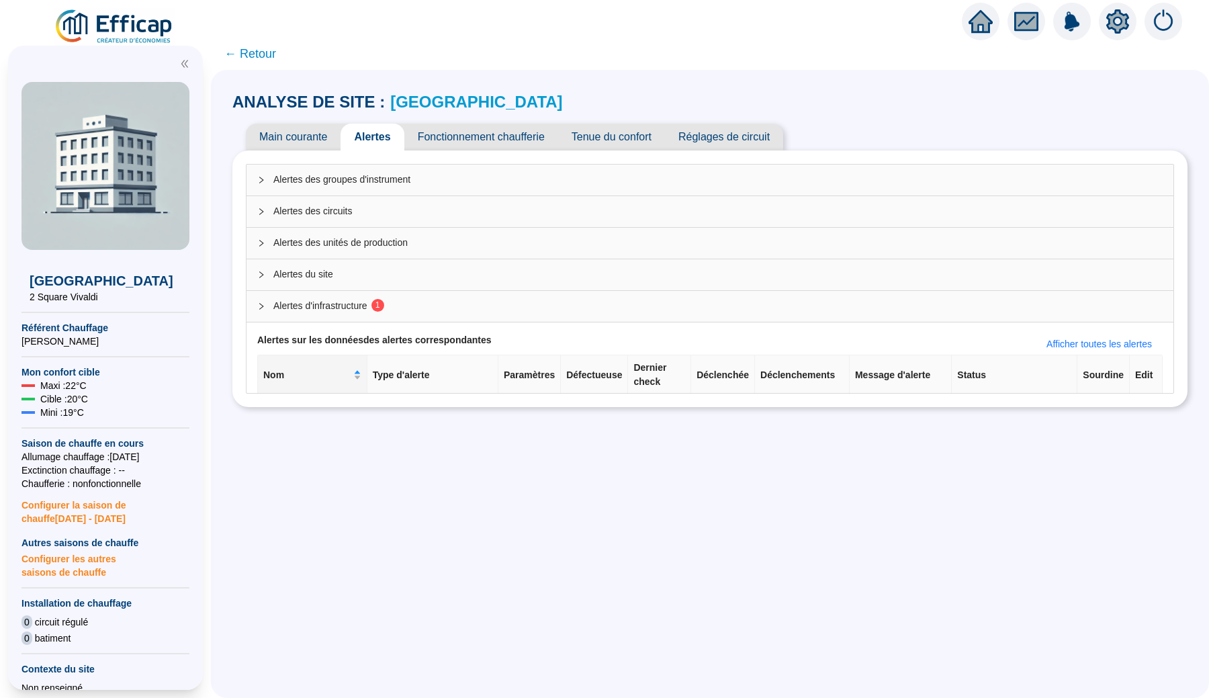
click at [265, 305] on icon "collapsed" at bounding box center [261, 306] width 8 height 8
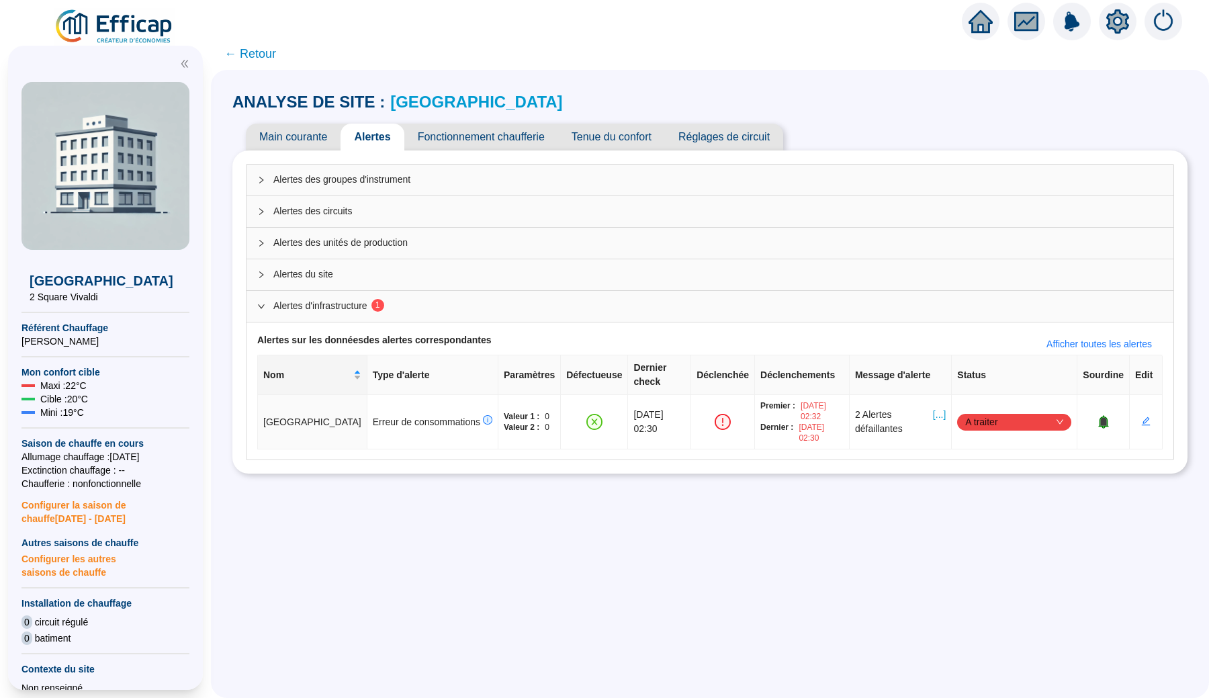
click at [265, 305] on icon "expanded" at bounding box center [261, 306] width 8 height 8
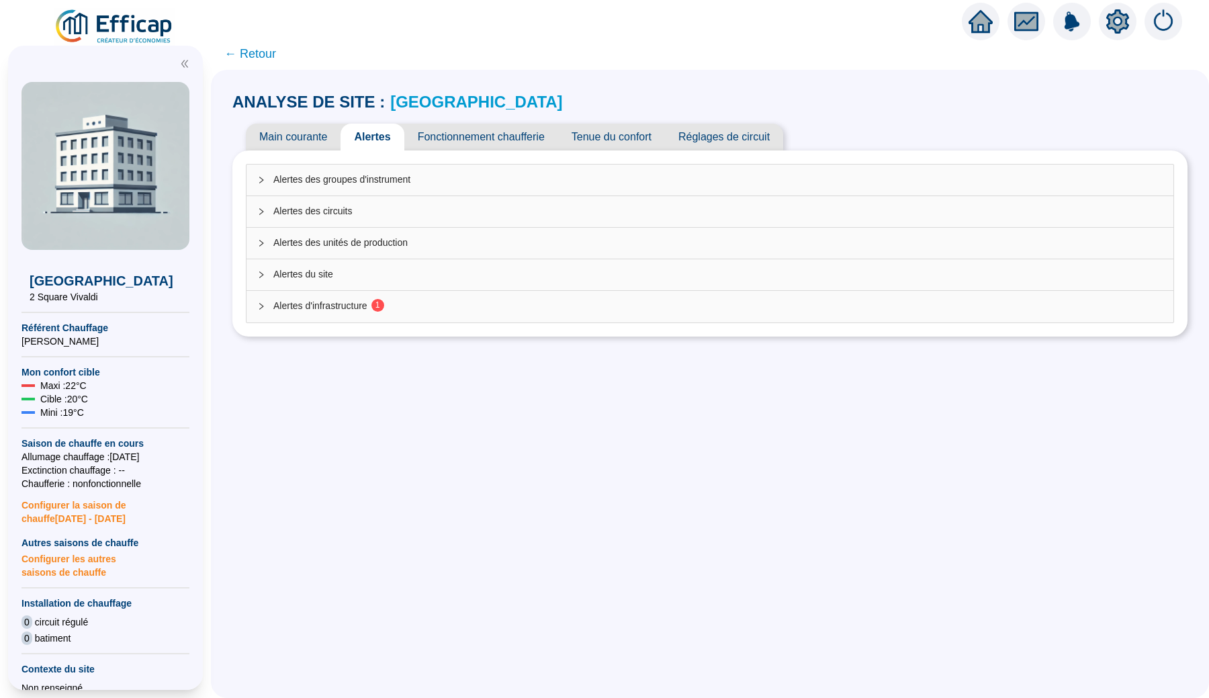
click at [265, 305] on icon "collapsed" at bounding box center [261, 306] width 8 height 8
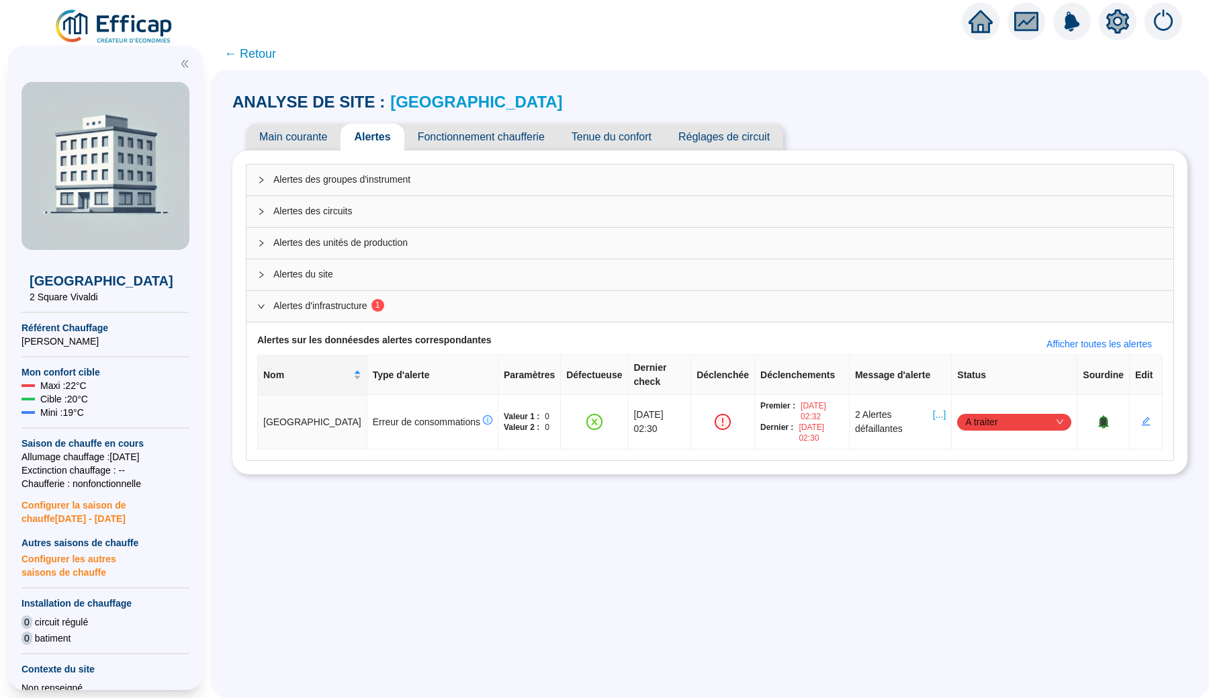
click at [265, 305] on icon "expanded" at bounding box center [261, 306] width 8 height 8
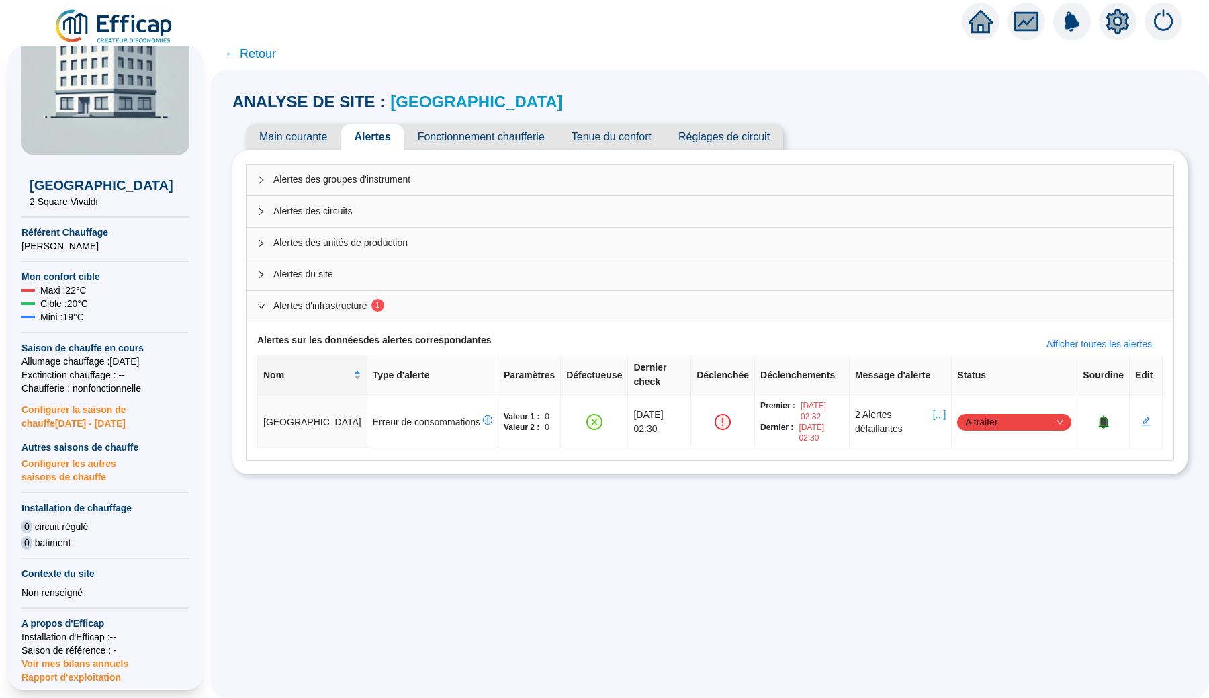
scroll to position [154, 0]
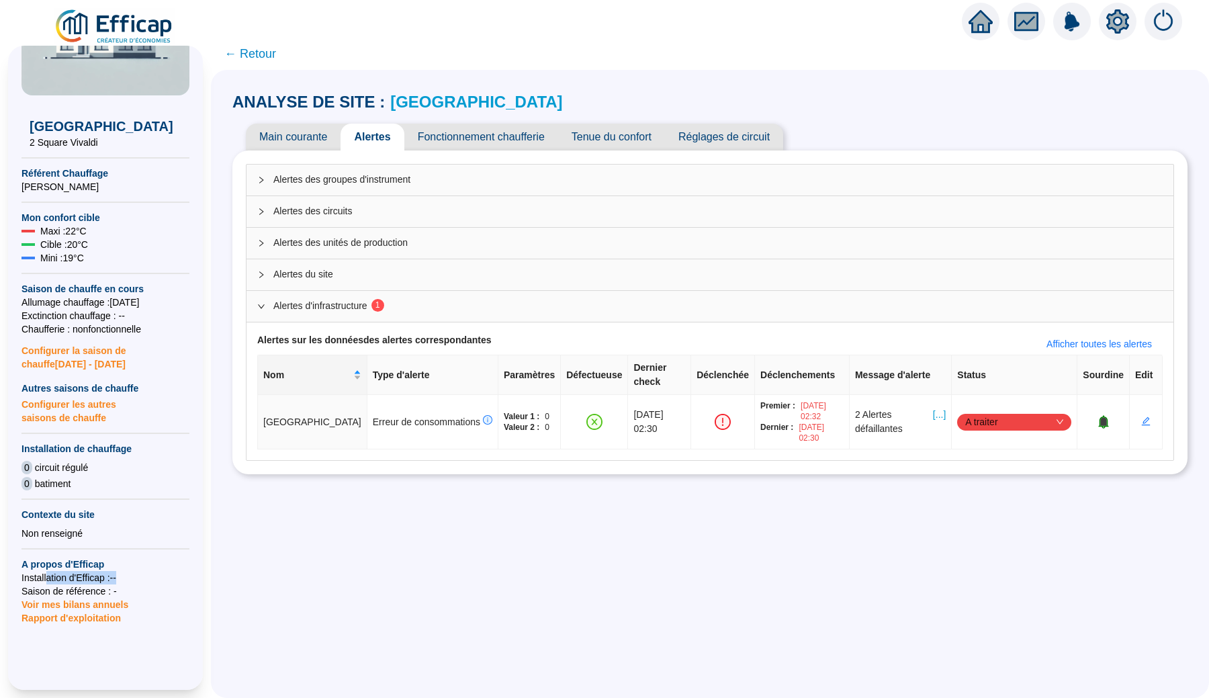
drag, startPoint x: 49, startPoint y: 578, endPoint x: 127, endPoint y: 577, distance: 77.9
click at [127, 578] on span "Installation d'Efficap : --" at bounding box center [105, 577] width 168 height 13
click at [127, 577] on span "Installation d'Efficap : --" at bounding box center [105, 577] width 168 height 13
drag, startPoint x: 80, startPoint y: 588, endPoint x: 118, endPoint y: 588, distance: 37.6
click at [118, 588] on span "Saison de référence : -" at bounding box center [105, 590] width 168 height 13
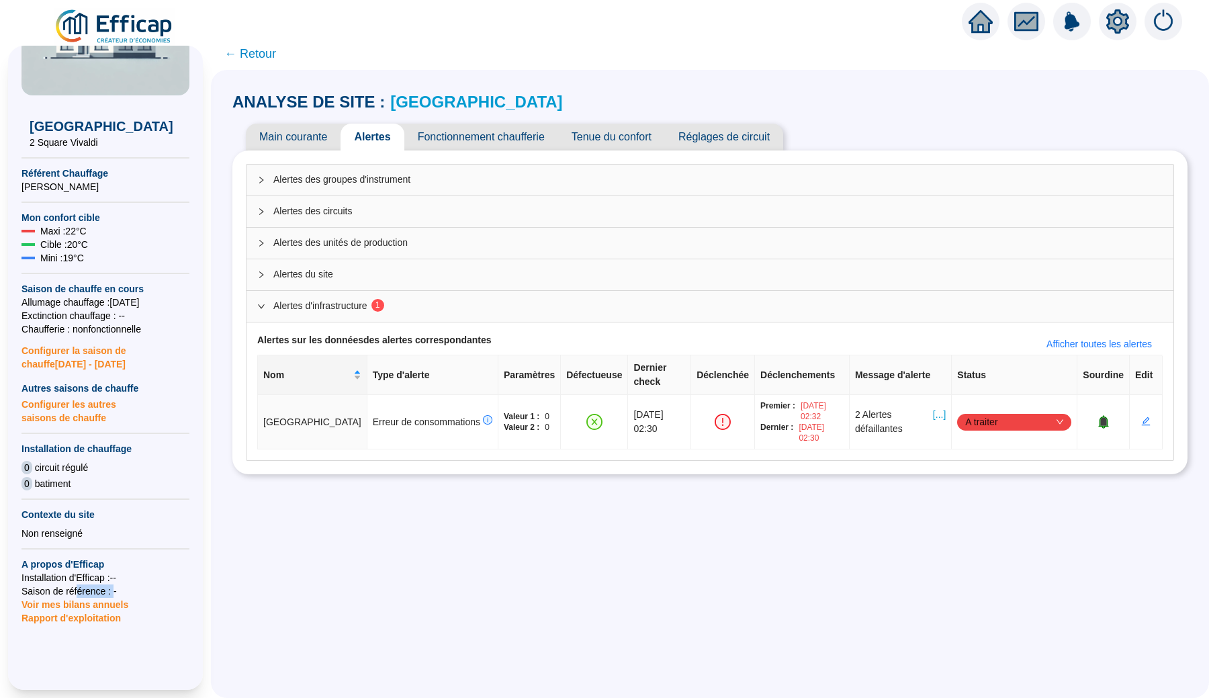
click at [118, 588] on span "Saison de référence : -" at bounding box center [105, 590] width 168 height 13
click at [483, 136] on span "Fonctionnement chaufferie" at bounding box center [481, 137] width 154 height 27
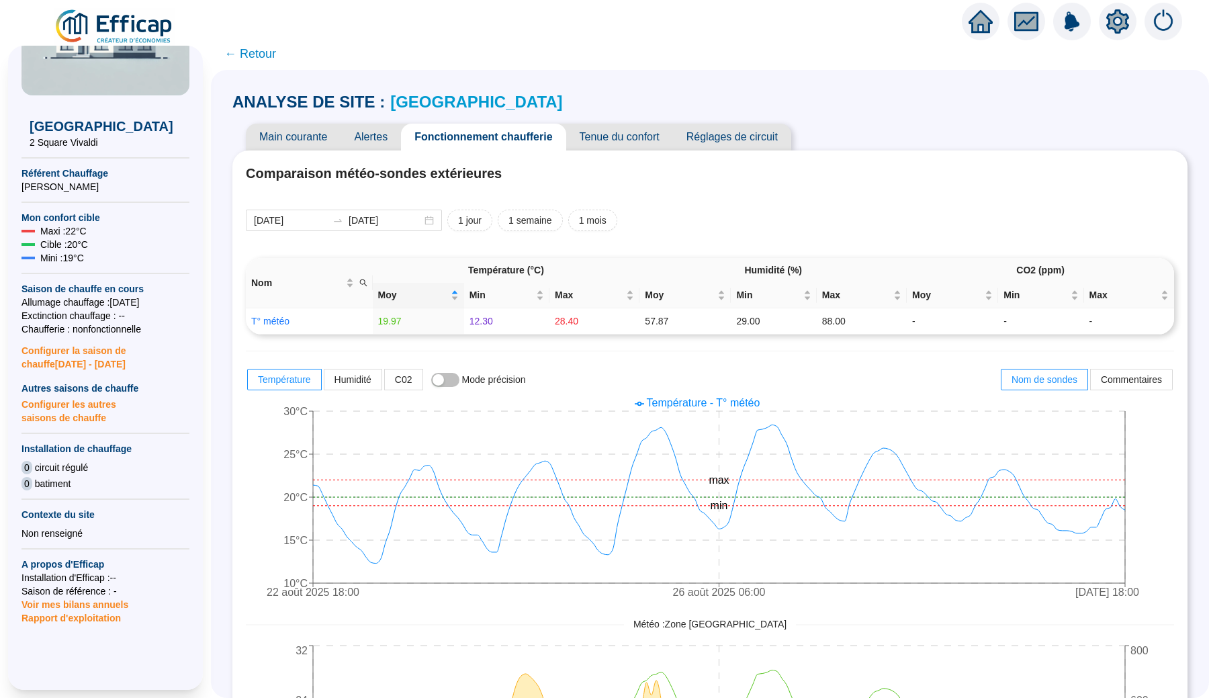
click at [380, 140] on span "Alertes" at bounding box center [370, 137] width 60 height 27
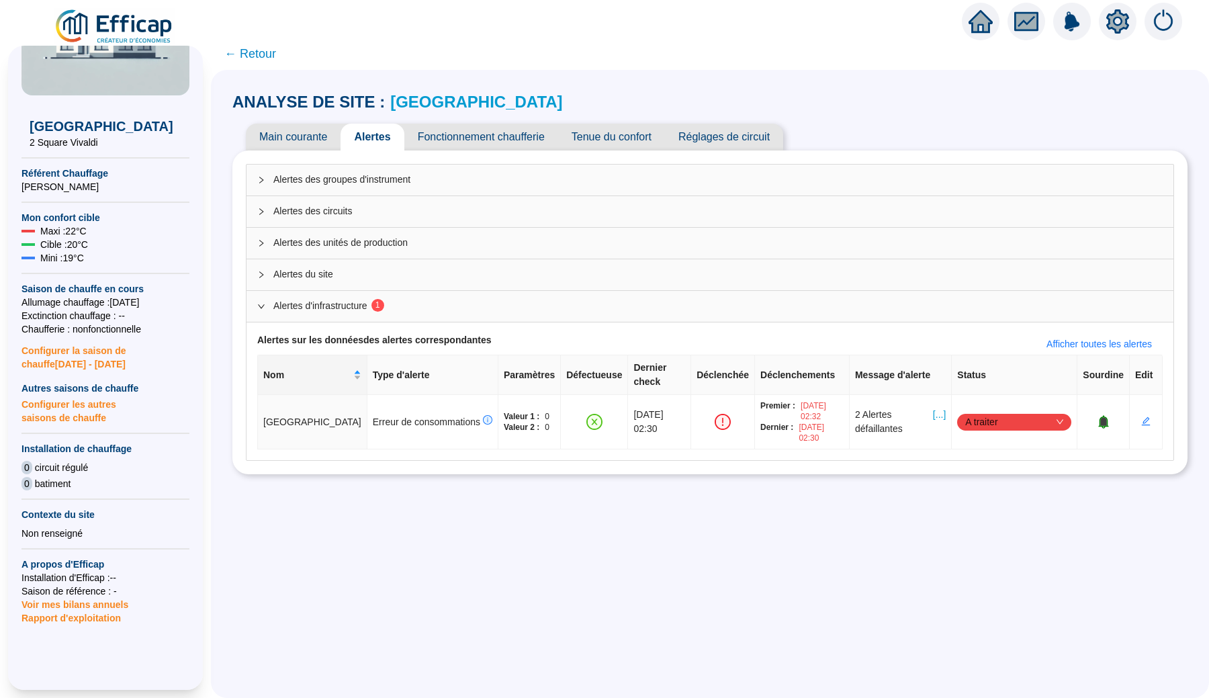
click at [311, 138] on span "Main courante" at bounding box center [293, 137] width 95 height 27
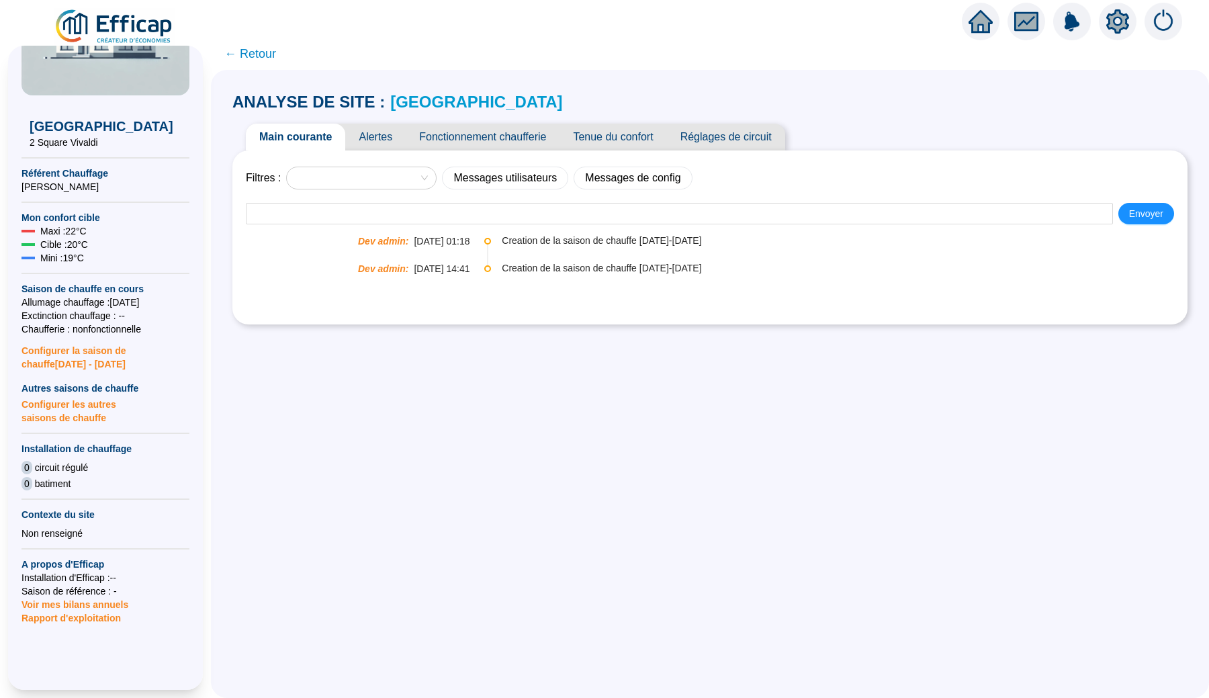
click at [400, 140] on span "Alertes" at bounding box center [375, 137] width 60 height 27
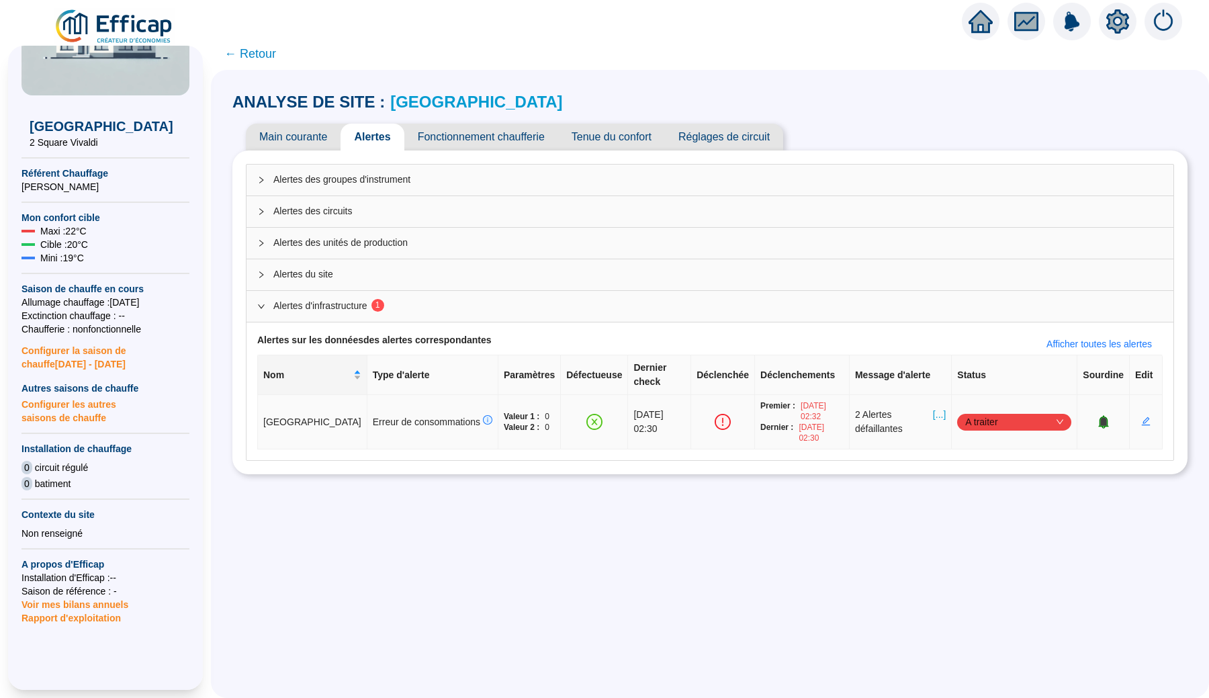
click at [1099, 420] on icon "bell" at bounding box center [1103, 420] width 9 height 9
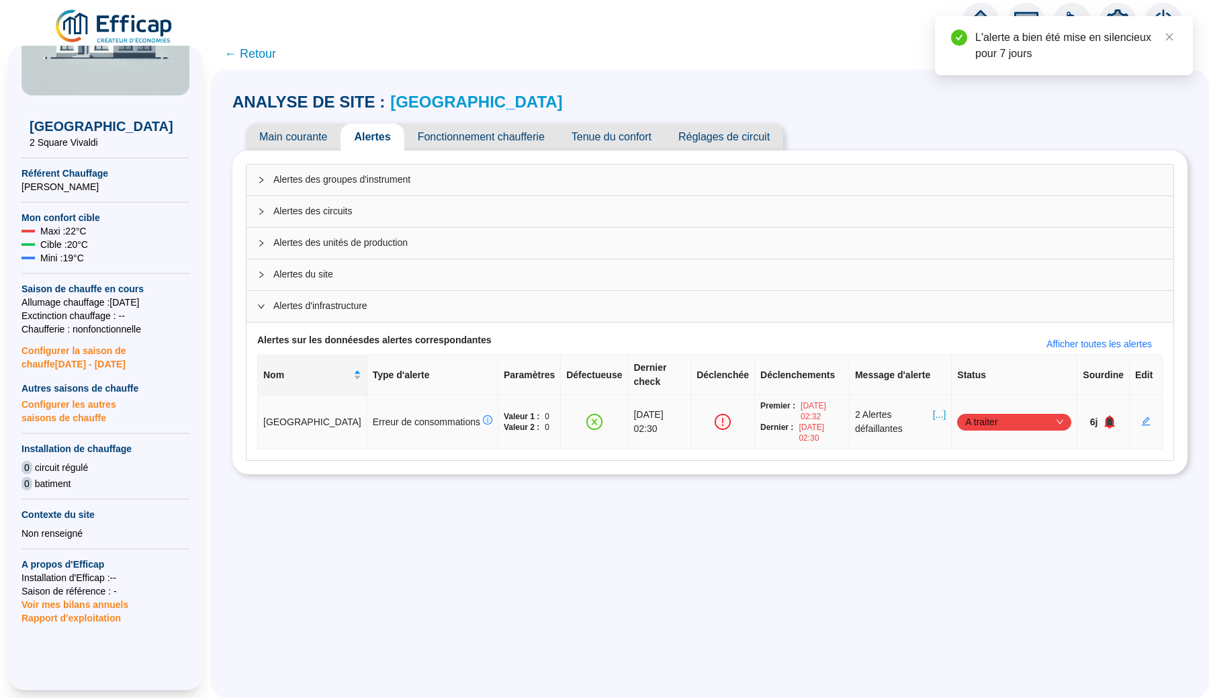
click at [1093, 422] on div "6j" at bounding box center [1102, 422] width 41 height 14
click at [1103, 422] on icon "bell" at bounding box center [1109, 421] width 13 height 13
click at [1108, 422] on icon "bell" at bounding box center [1112, 420] width 9 height 9
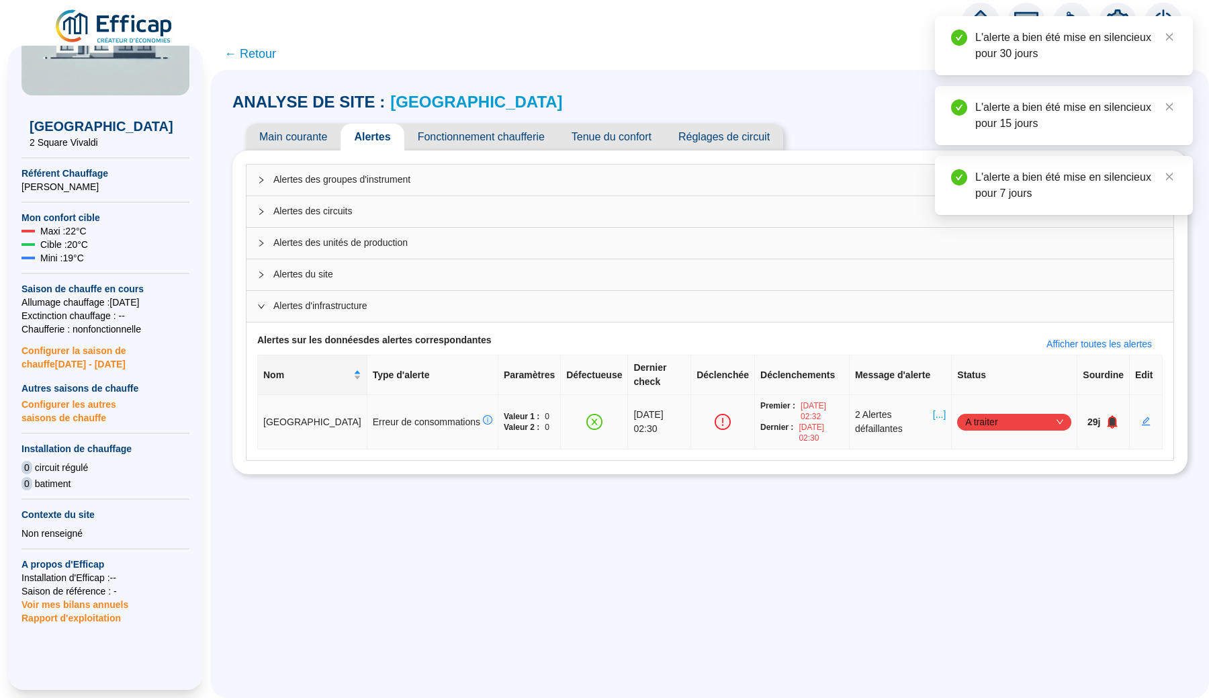
click at [1108, 422] on icon "bell" at bounding box center [1112, 420] width 9 height 9
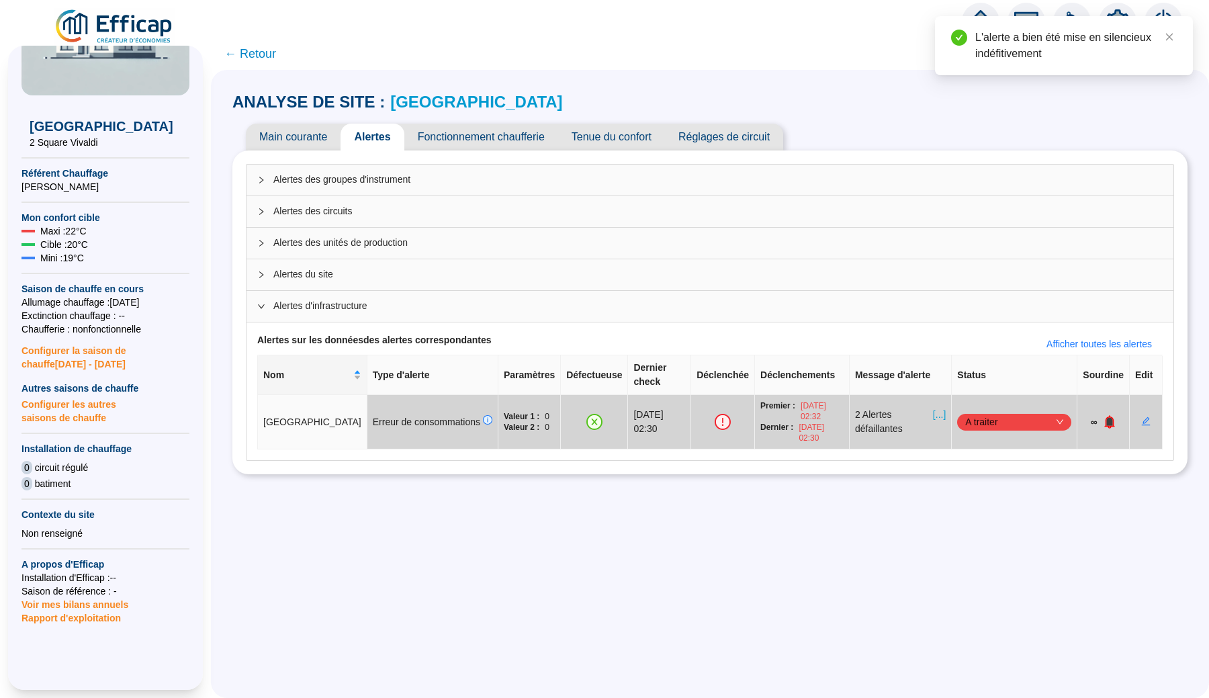
click at [1179, 34] on div "L'alerte a bien été mise en silencieux indéfitivement" at bounding box center [1064, 45] width 258 height 59
click at [1167, 34] on icon "close" at bounding box center [1168, 36] width 9 height 9
click at [1070, 21] on img at bounding box center [1072, 22] width 38 height 38
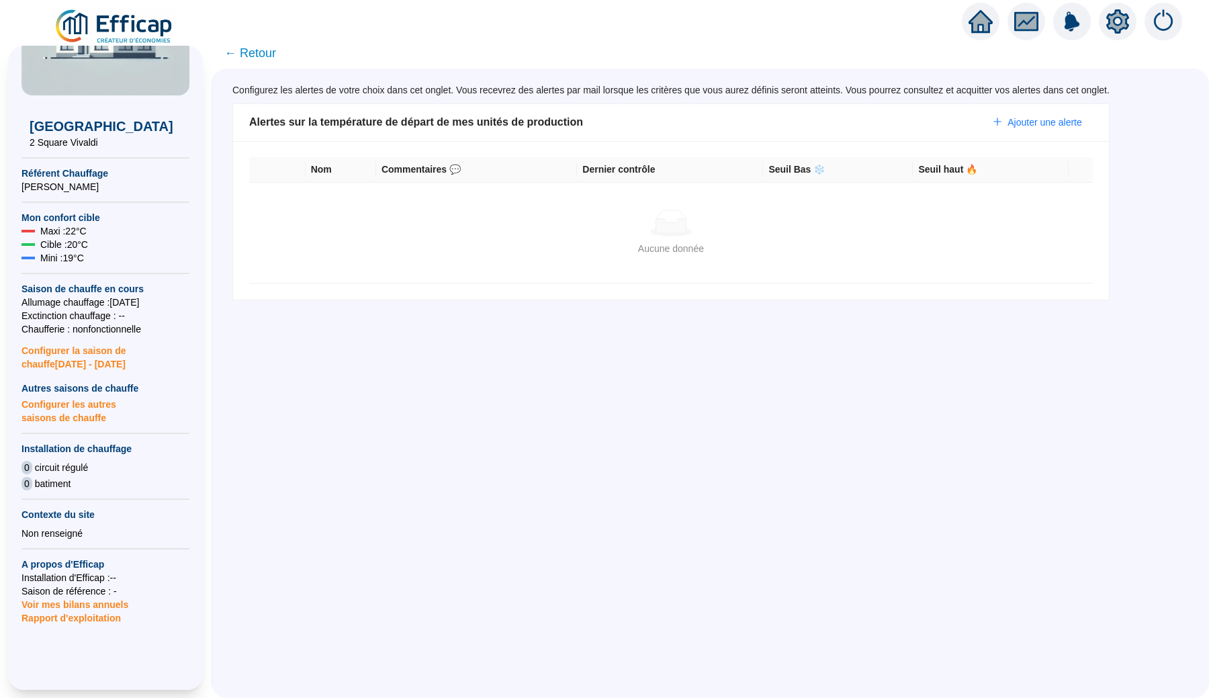
click at [267, 57] on span "← Retour" at bounding box center [250, 53] width 52 height 19
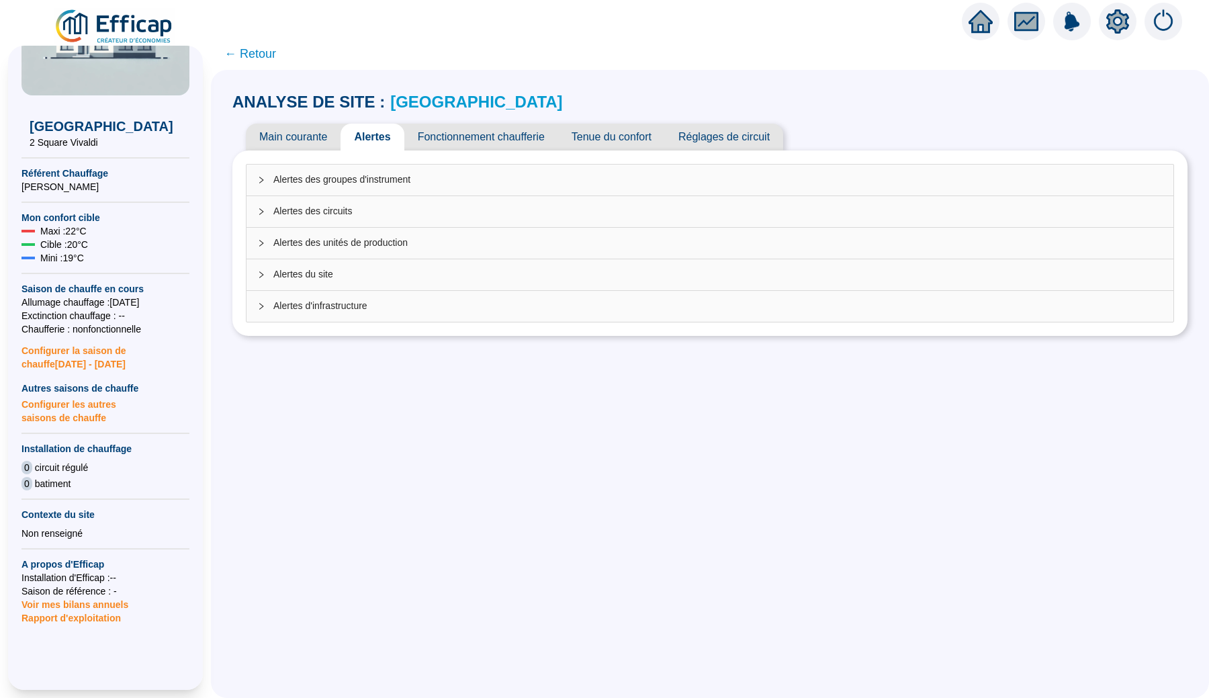
click at [257, 53] on span "← Retour" at bounding box center [250, 53] width 52 height 19
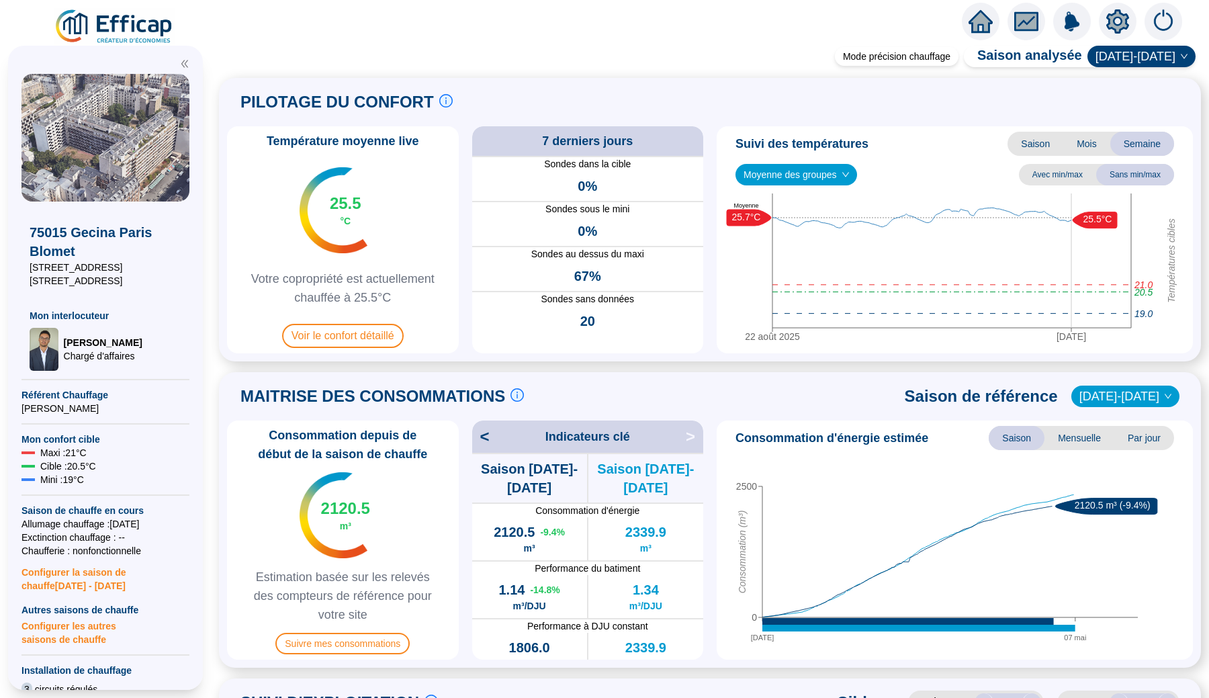
scroll to position [36, 0]
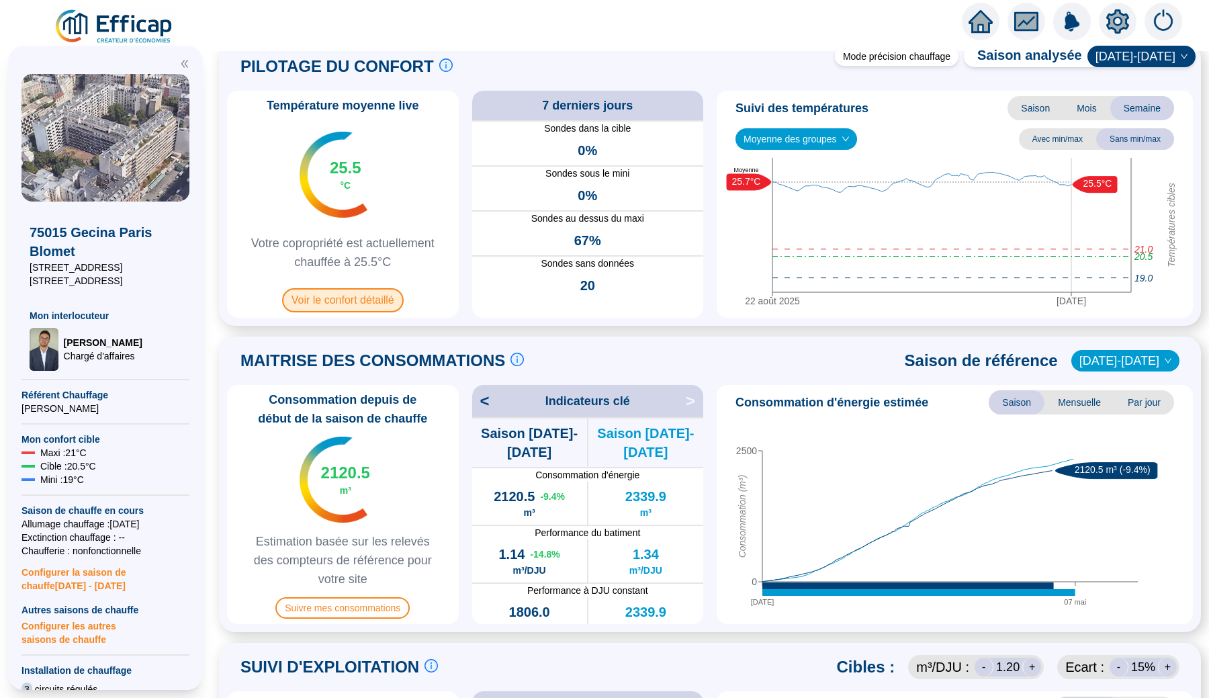
click at [366, 303] on span "Voir le confort détaillé" at bounding box center [343, 300] width 122 height 24
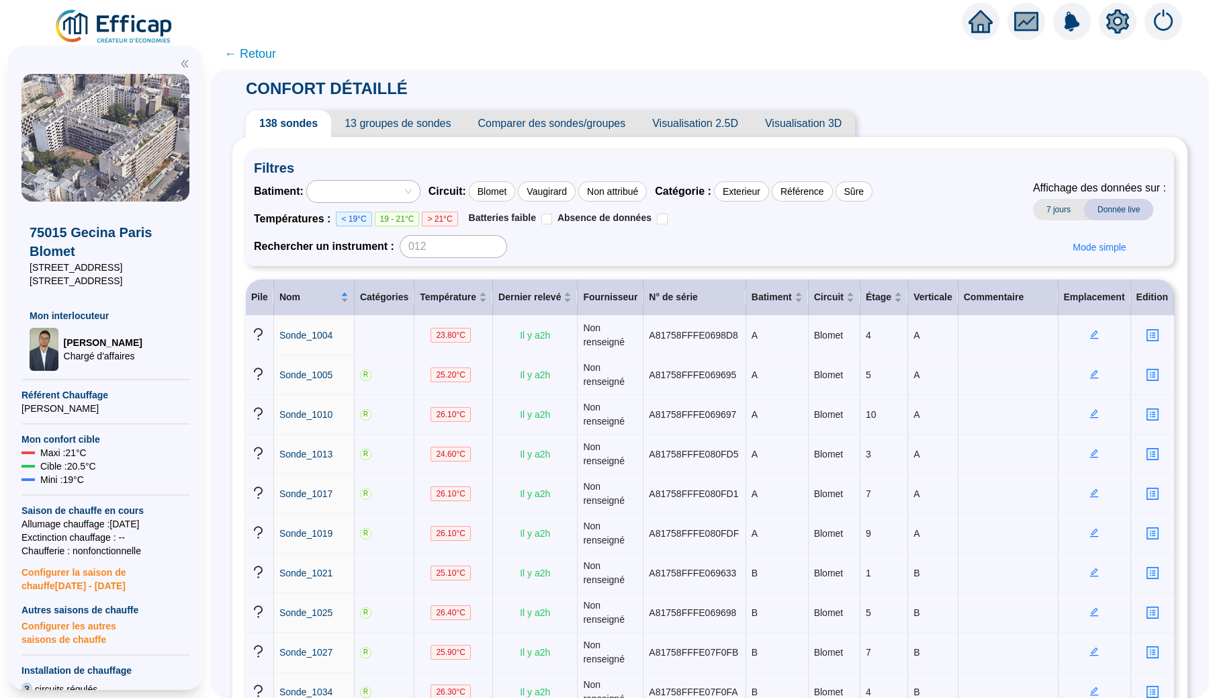
click at [426, 128] on span "13 groupes de sondes" at bounding box center [397, 123] width 133 height 27
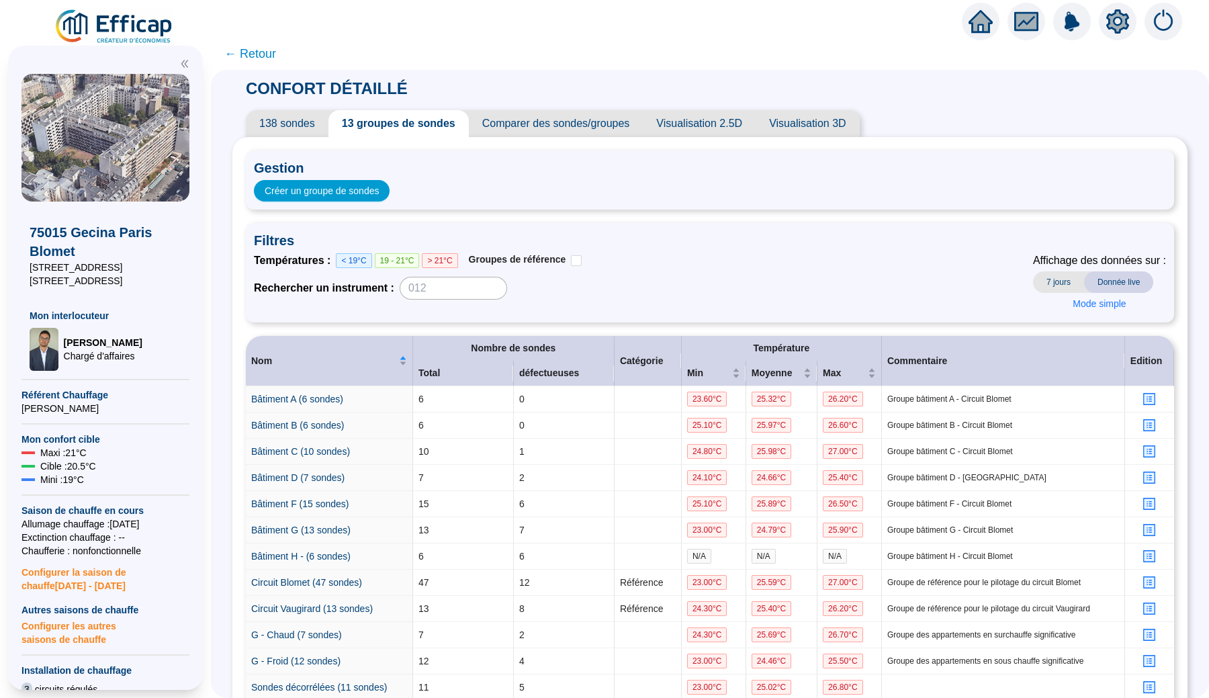
click at [146, 21] on img at bounding box center [115, 27] width 122 height 38
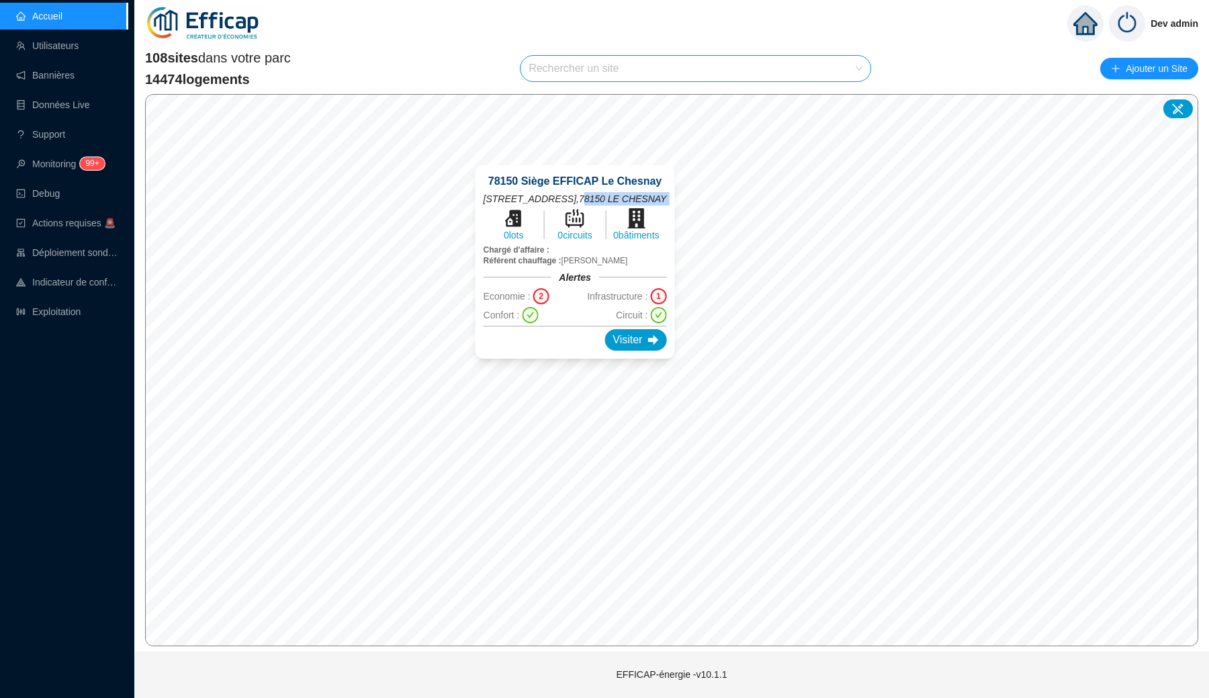
drag, startPoint x: 557, startPoint y: 213, endPoint x: 535, endPoint y: 236, distance: 32.3
click at [535, 236] on div "78150 Siège EFFICAP Le Chesnay 18 rue du Plateau Saint-Antoine , 78150 LE CHESN…" at bounding box center [574, 261] width 183 height 177
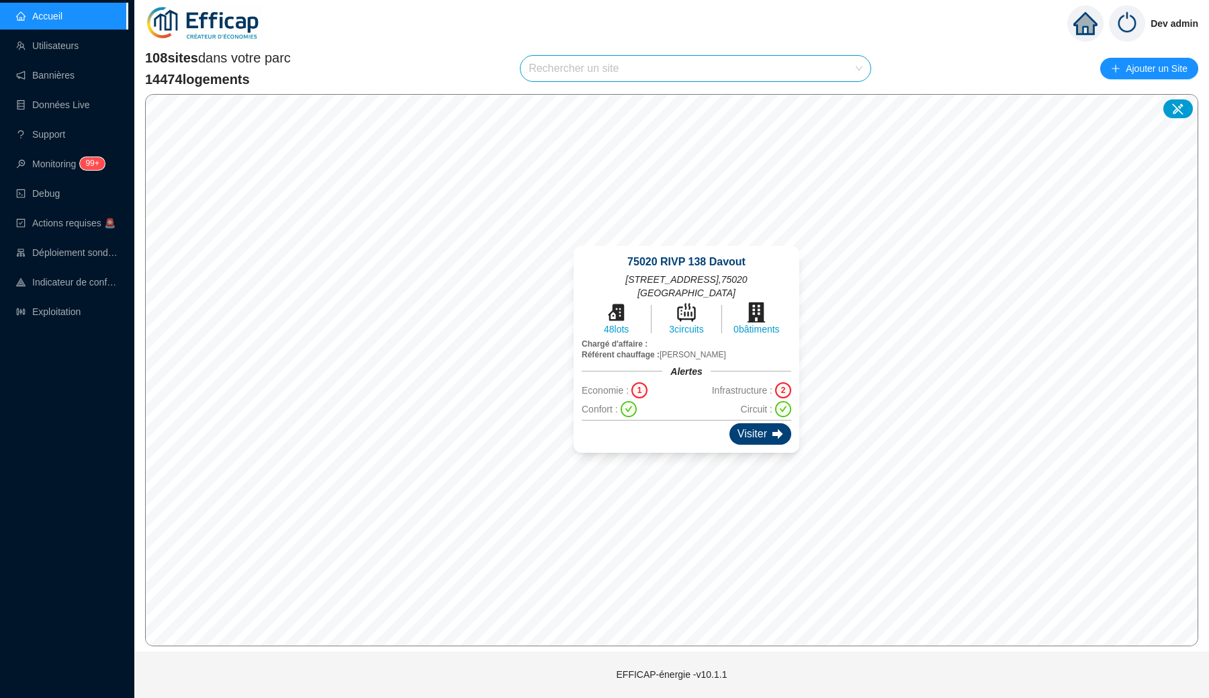
click at [736, 423] on div "Visiter" at bounding box center [760, 433] width 62 height 21
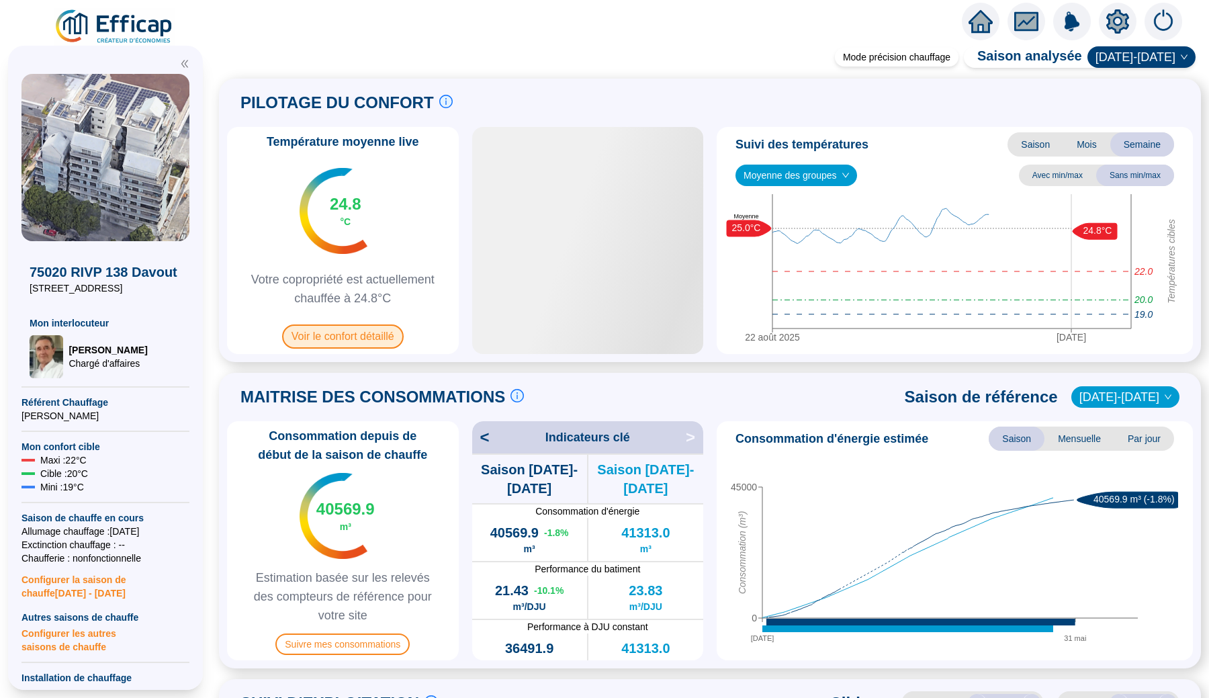
click at [377, 336] on span "Voir le confort détaillé" at bounding box center [343, 336] width 122 height 24
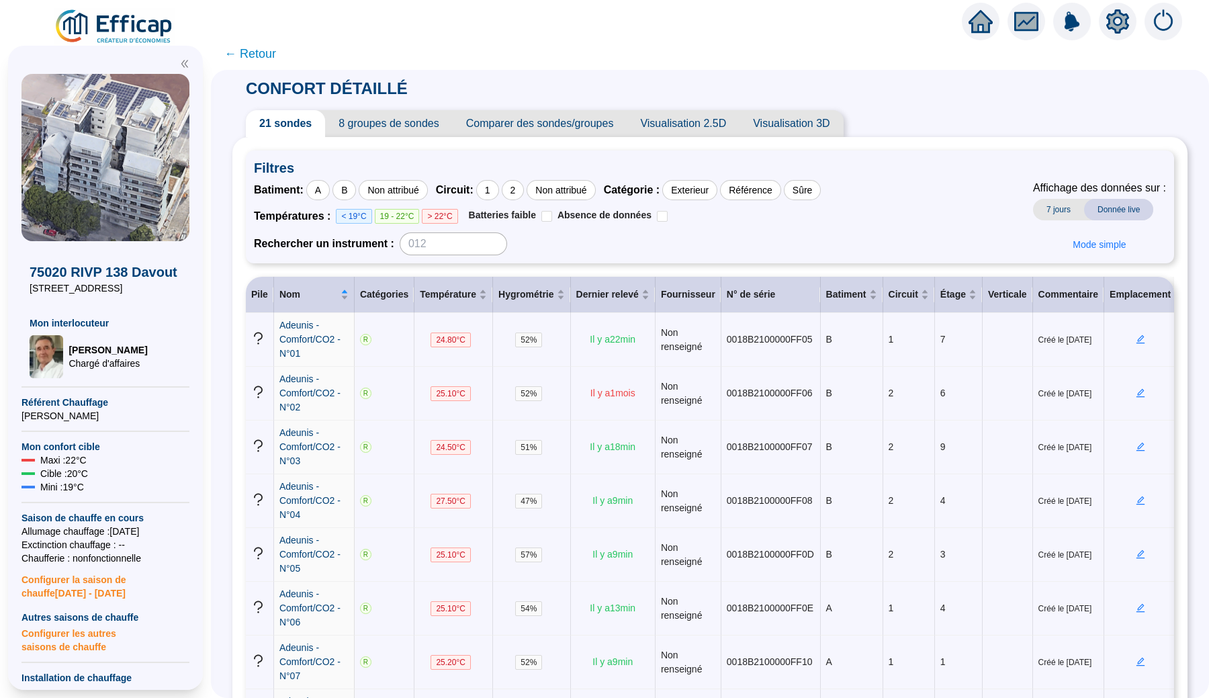
click at [426, 126] on span "8 groupes de sondes" at bounding box center [388, 123] width 127 height 27
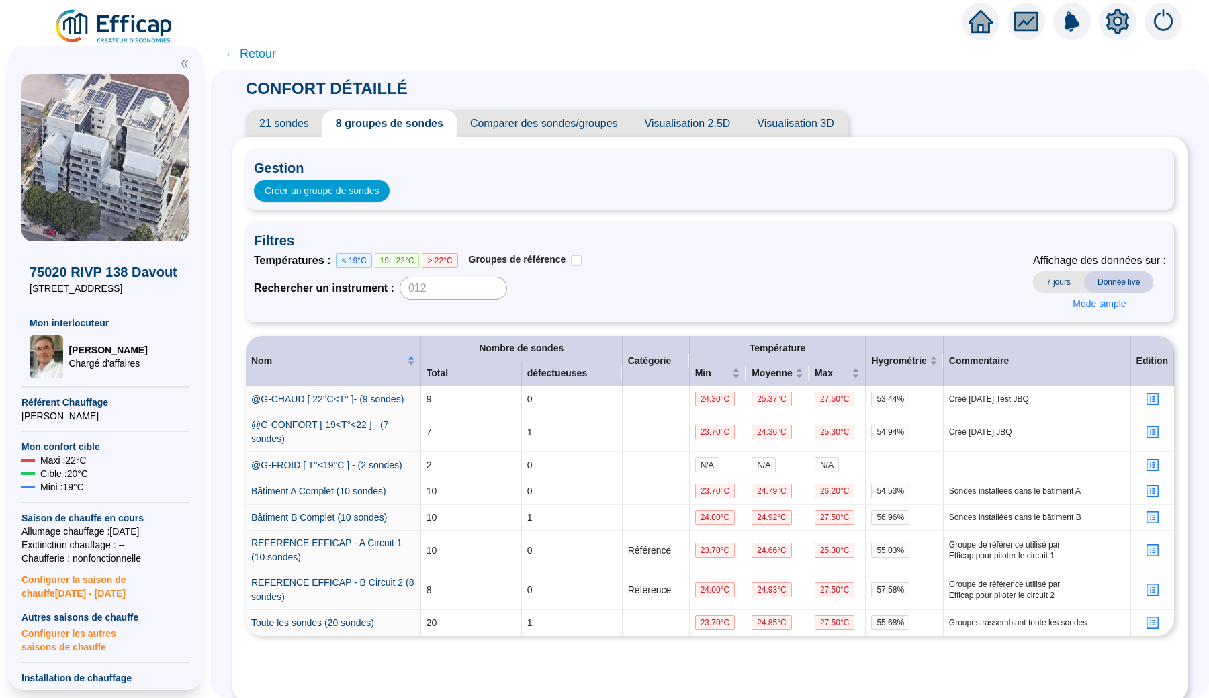
click at [272, 56] on span "← Retour" at bounding box center [250, 53] width 52 height 19
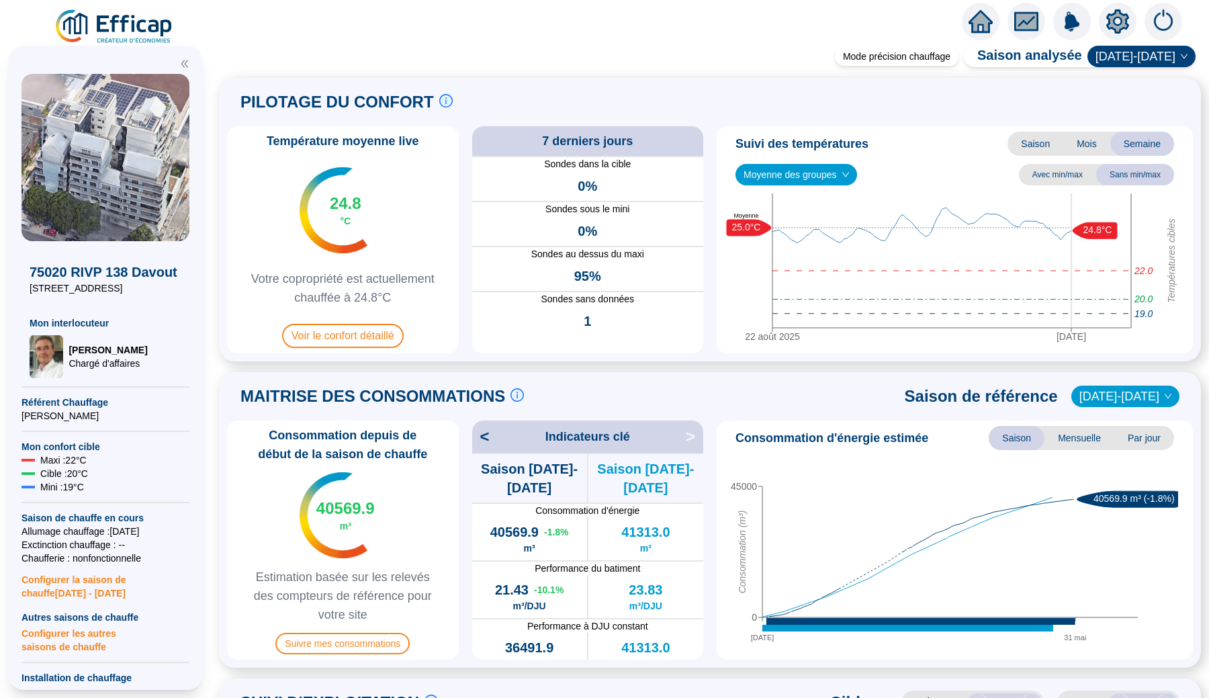
click at [130, 36] on img at bounding box center [115, 27] width 122 height 38
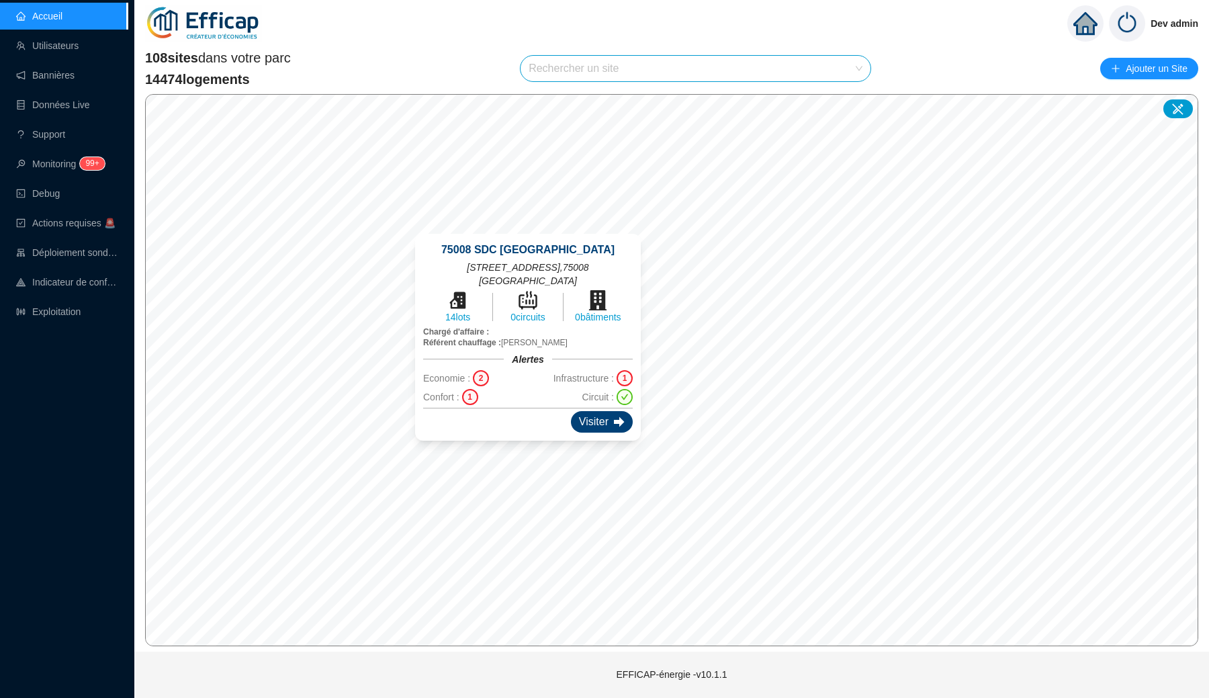
click at [581, 411] on div "Visiter" at bounding box center [602, 421] width 62 height 21
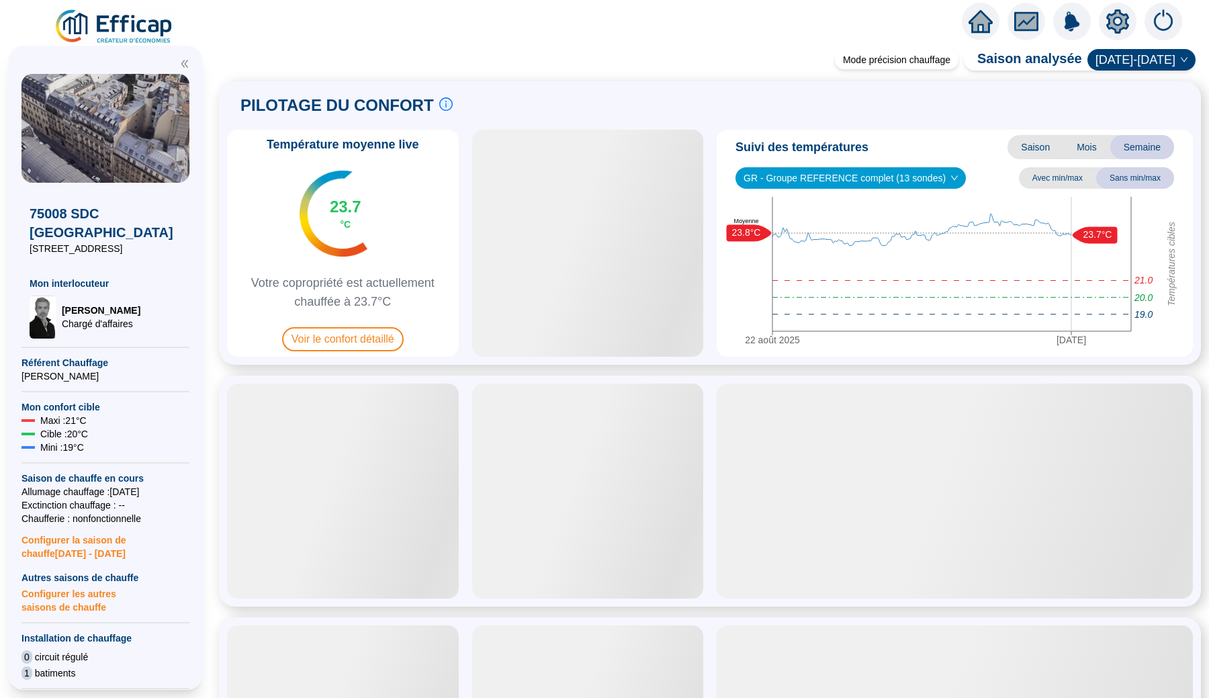
click at [822, 176] on span "GR - Groupe REFERENCE complet (13 sondes)" at bounding box center [850, 178] width 214 height 20
click at [406, 324] on div "Température moyenne live 23.7 °C Votre copropriété est actuellement chauffée à …" at bounding box center [343, 243] width 232 height 227
click at [387, 349] on span "Voir le confort détaillé" at bounding box center [343, 339] width 122 height 24
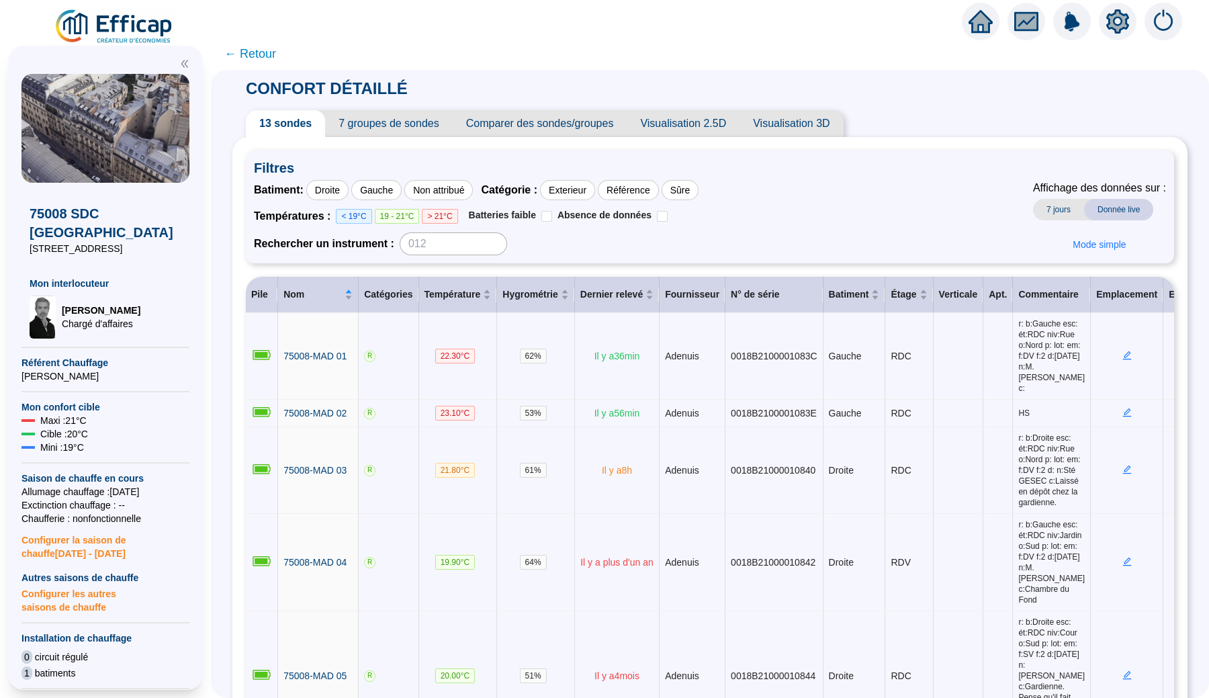
click at [385, 114] on span "7 groupes de sondes" at bounding box center [388, 123] width 127 height 27
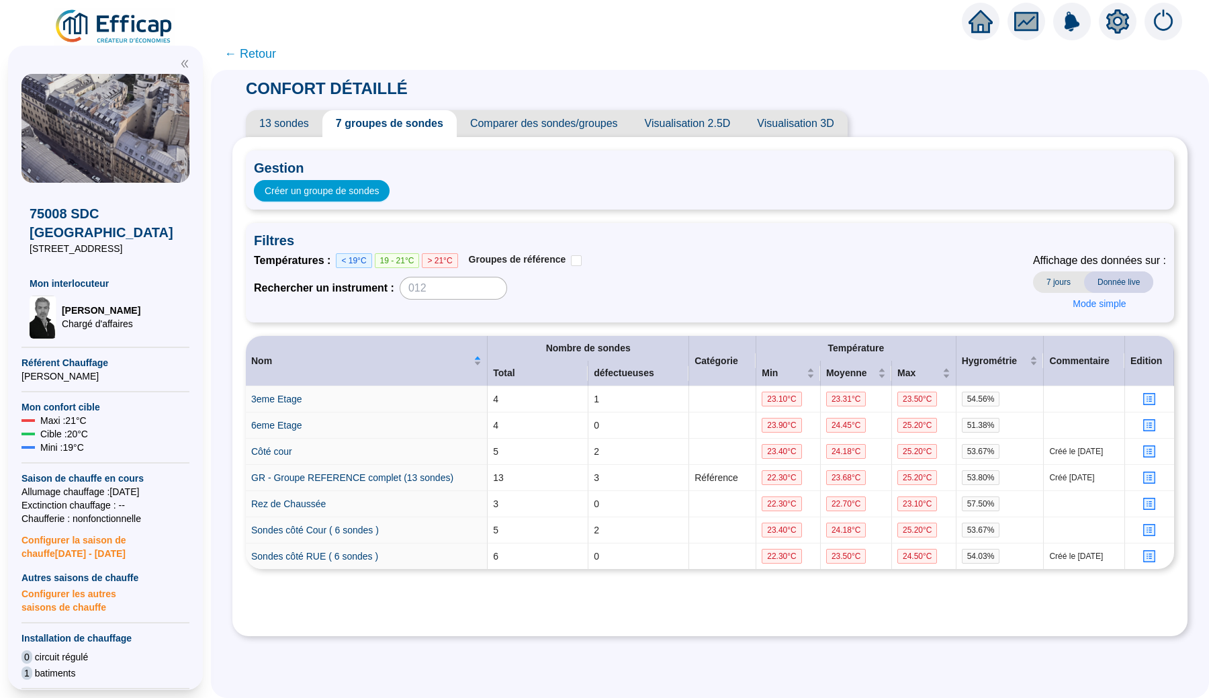
click at [270, 46] on span "← Retour" at bounding box center [250, 53] width 52 height 19
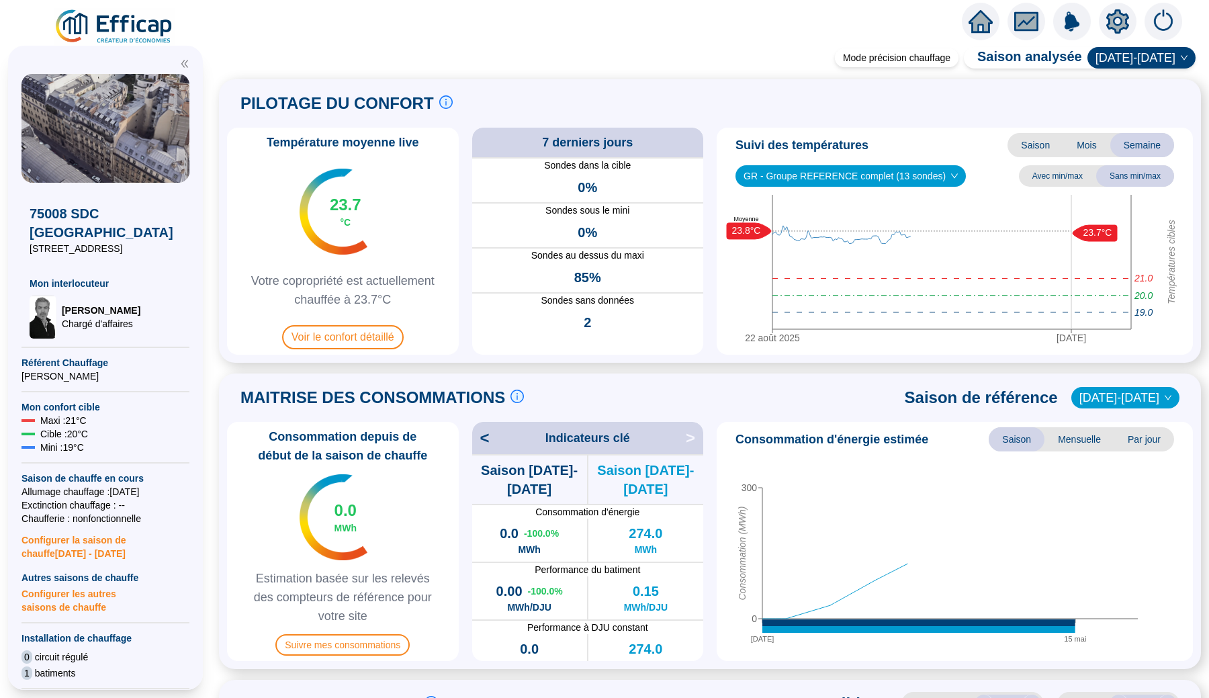
click at [135, 15] on img at bounding box center [115, 27] width 122 height 38
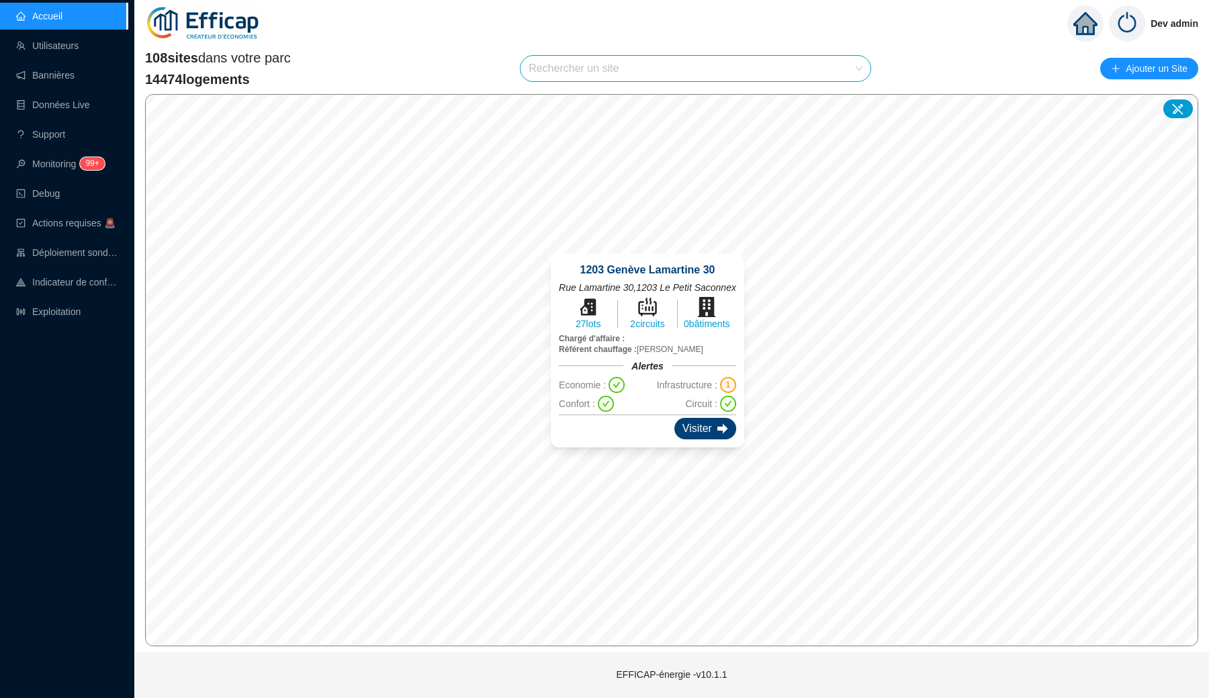
click at [690, 424] on div "Visiter" at bounding box center [705, 428] width 62 height 21
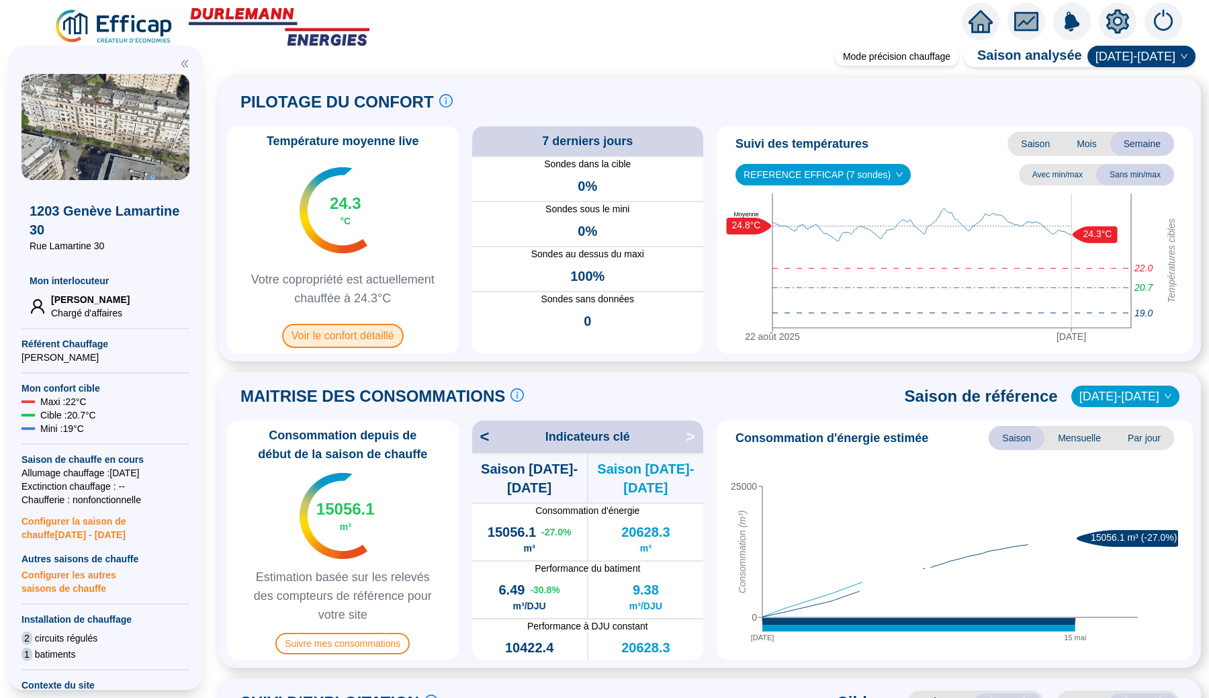
click at [369, 345] on span "Voir le confort détaillé" at bounding box center [343, 336] width 122 height 24
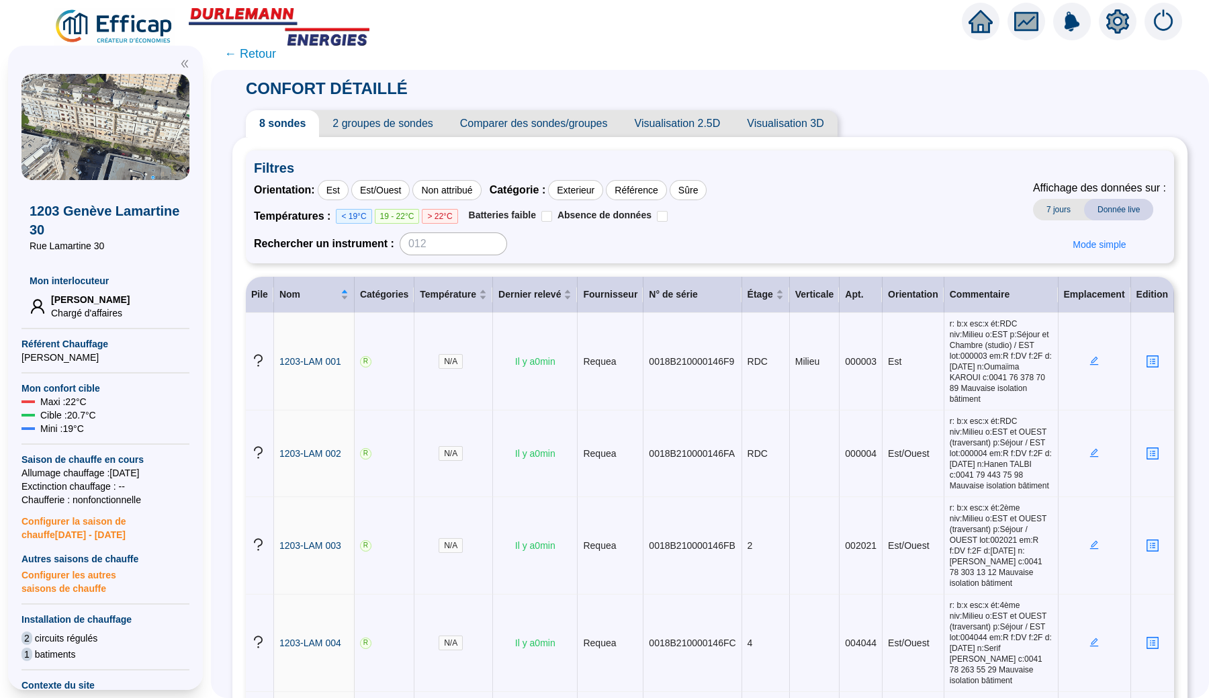
click at [391, 124] on span "2 groupes de sondes" at bounding box center [382, 123] width 127 height 27
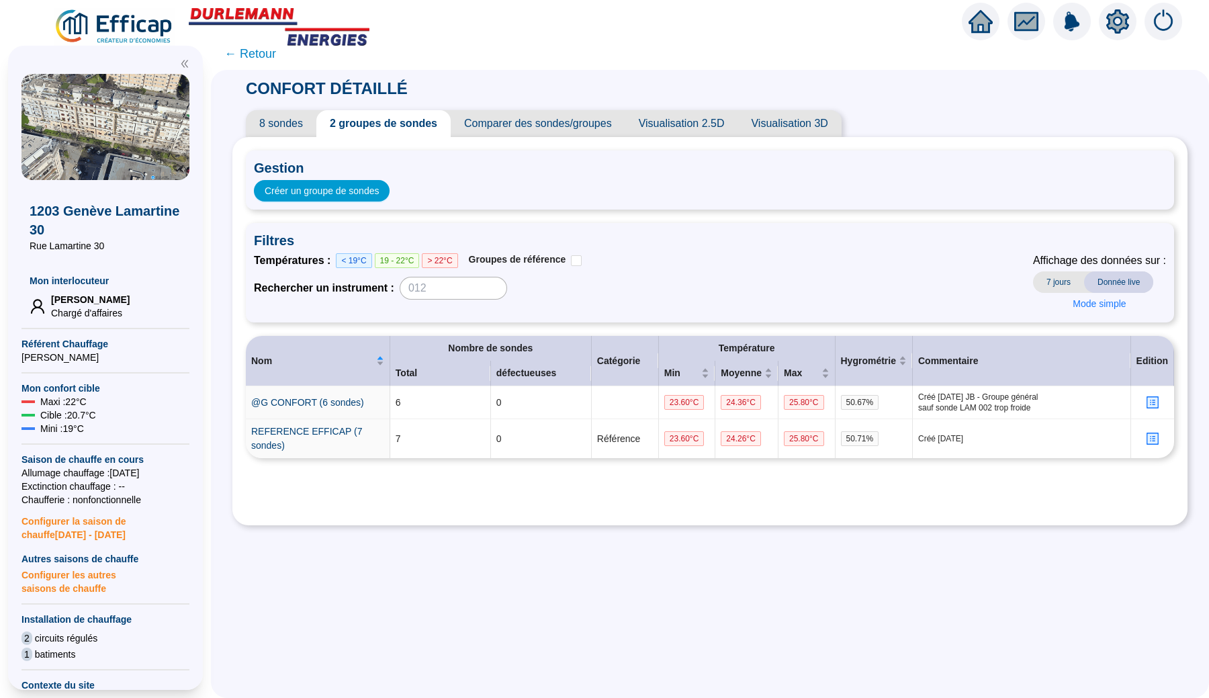
click at [1111, 30] on icon "setting" at bounding box center [1117, 21] width 24 height 24
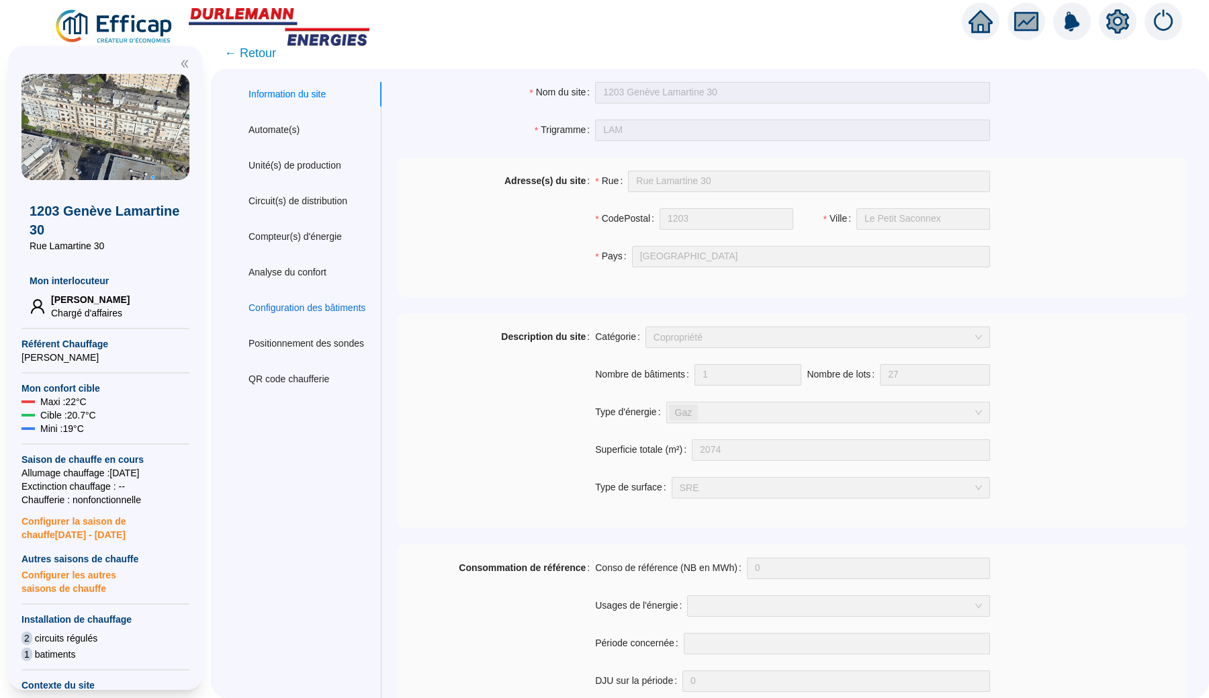
click at [365, 311] on div "Configuration des bâtiments" at bounding box center [306, 308] width 117 height 14
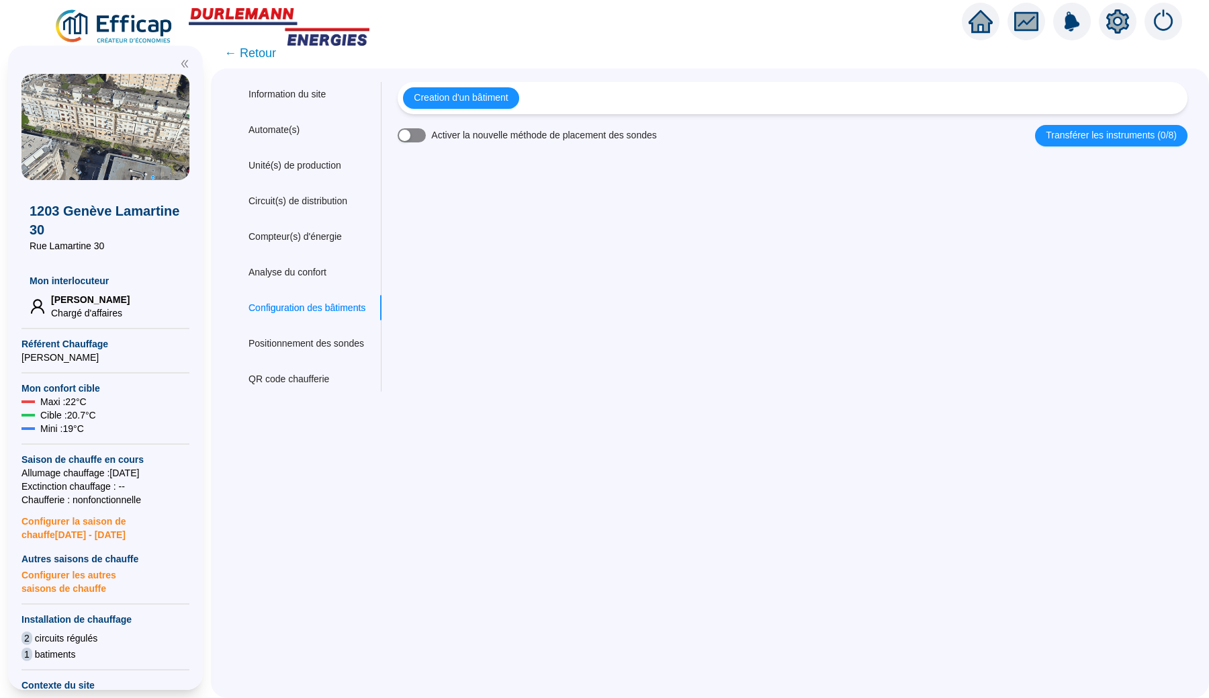
click at [426, 139] on span "button" at bounding box center [412, 135] width 28 height 14
click at [453, 171] on div "Nom du site 1203 Genève Lamartine 30 Trigramme LAM Adresse(s) du site Rue Rue L…" at bounding box center [784, 237] width 806 height 310
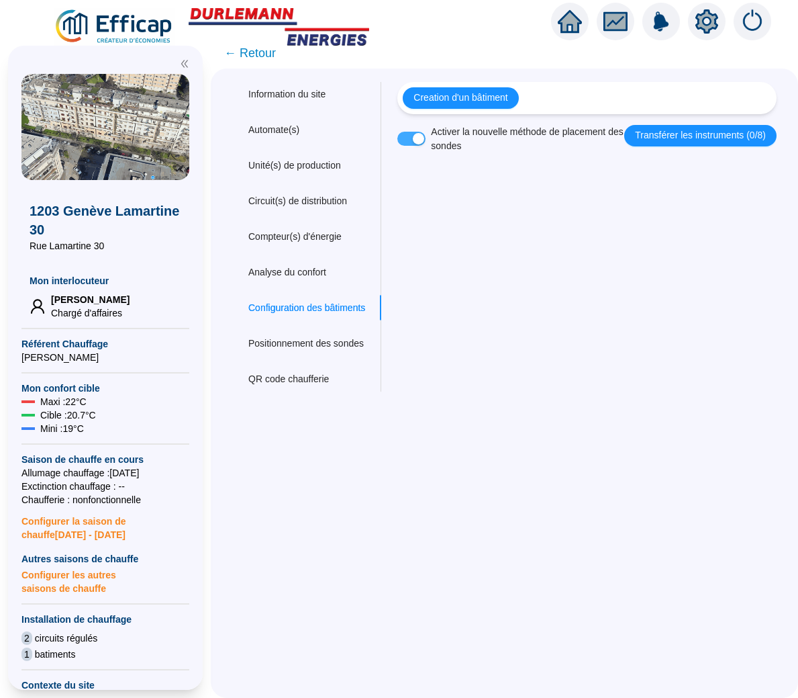
click at [426, 136] on span "button" at bounding box center [412, 139] width 28 height 14
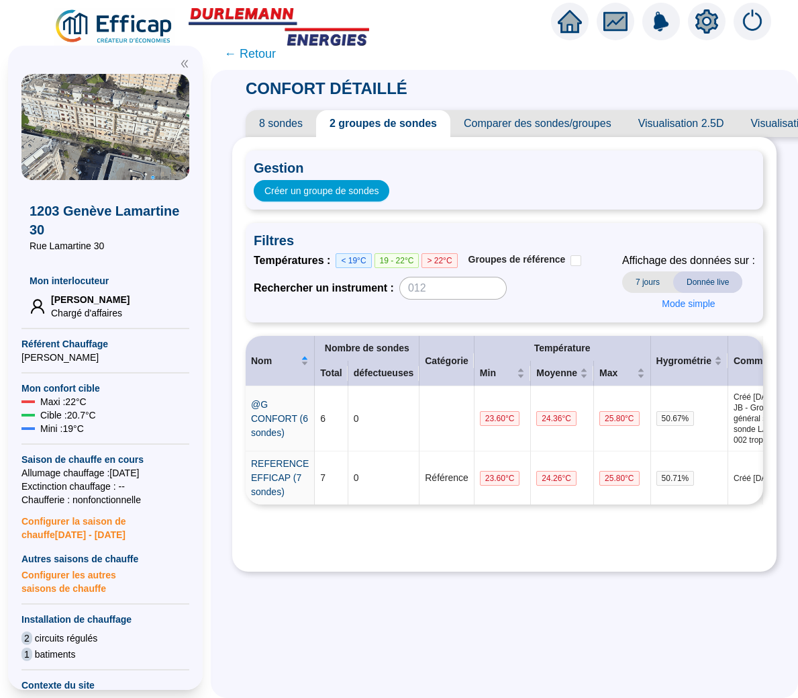
click at [700, 33] on icon "setting" at bounding box center [707, 21] width 24 height 24
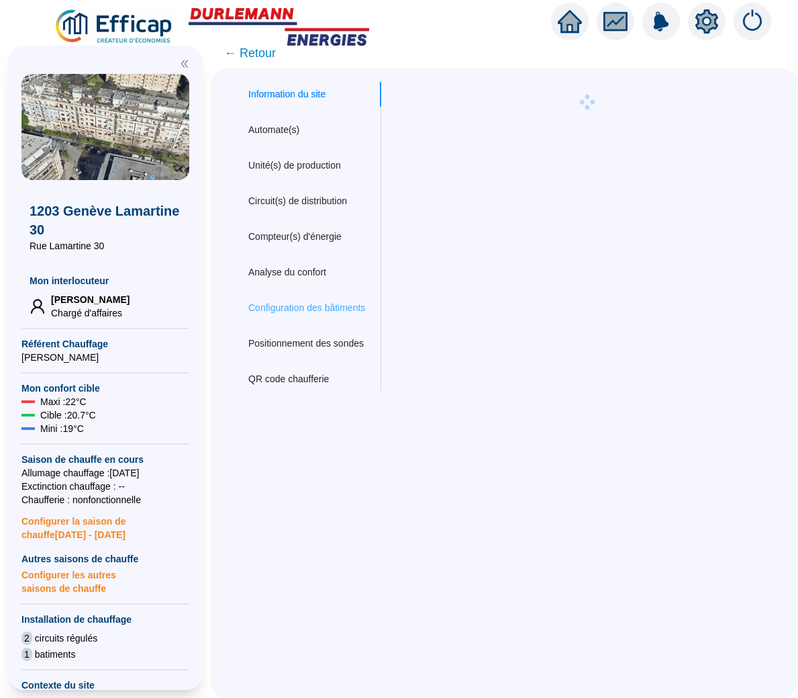
click at [334, 315] on div "Configuration des bâtiments" at bounding box center [306, 307] width 149 height 25
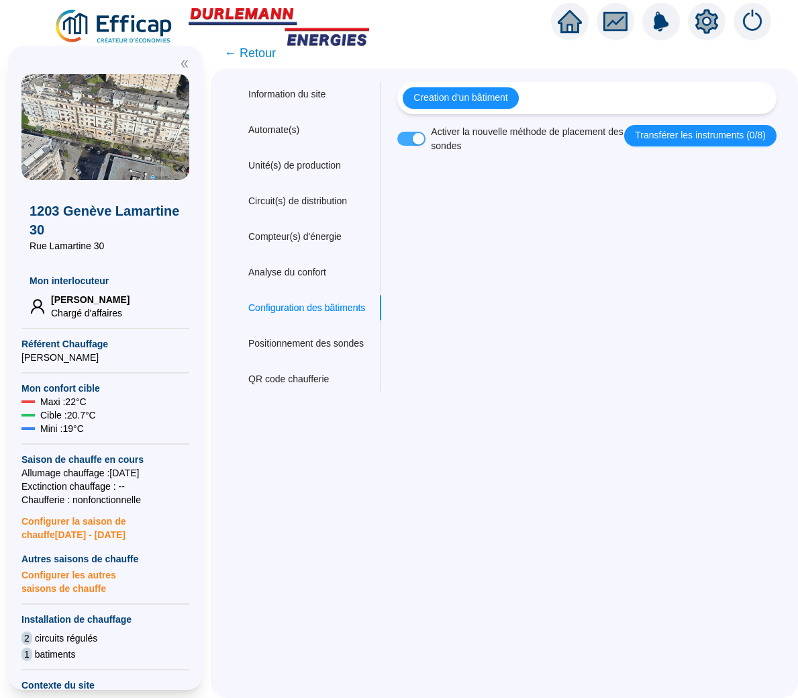
click at [424, 140] on div "button" at bounding box center [418, 138] width 11 height 11
